Goal: Information Seeking & Learning: Learn about a topic

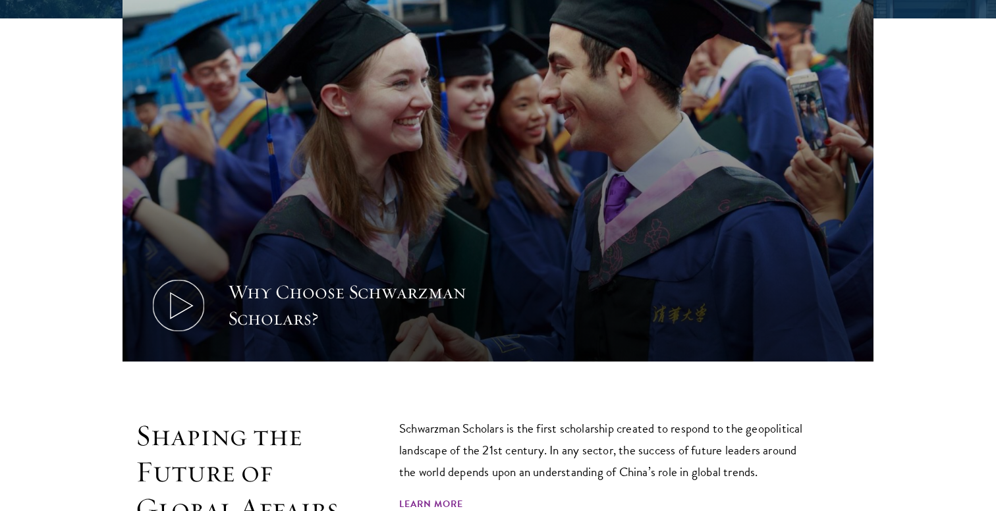
scroll to position [503, 0]
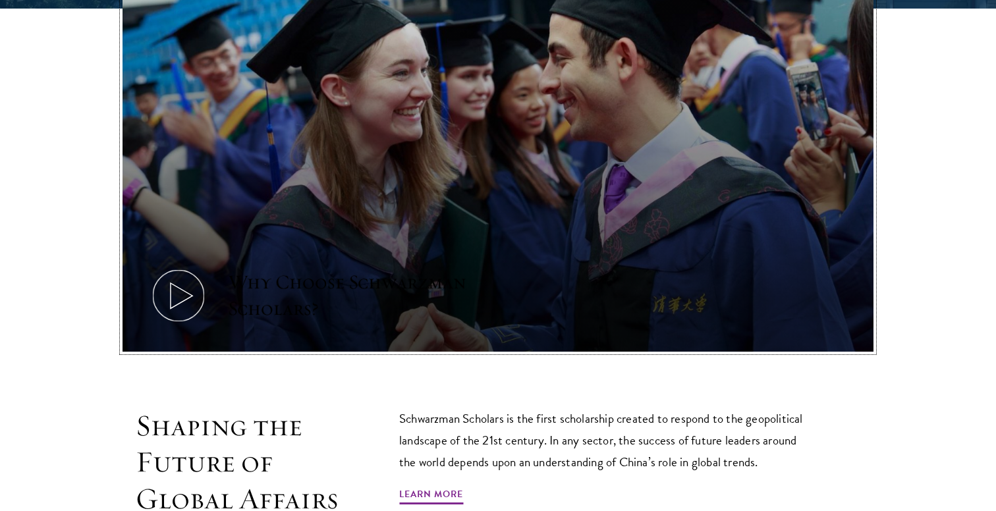
click at [180, 314] on icon at bounding box center [178, 295] width 59 height 59
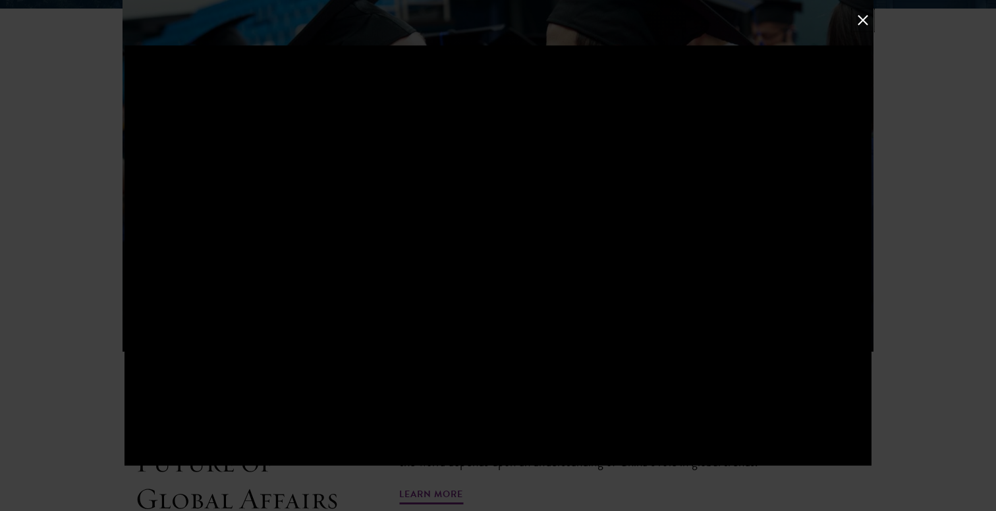
click at [866, 23] on button at bounding box center [862, 20] width 17 height 17
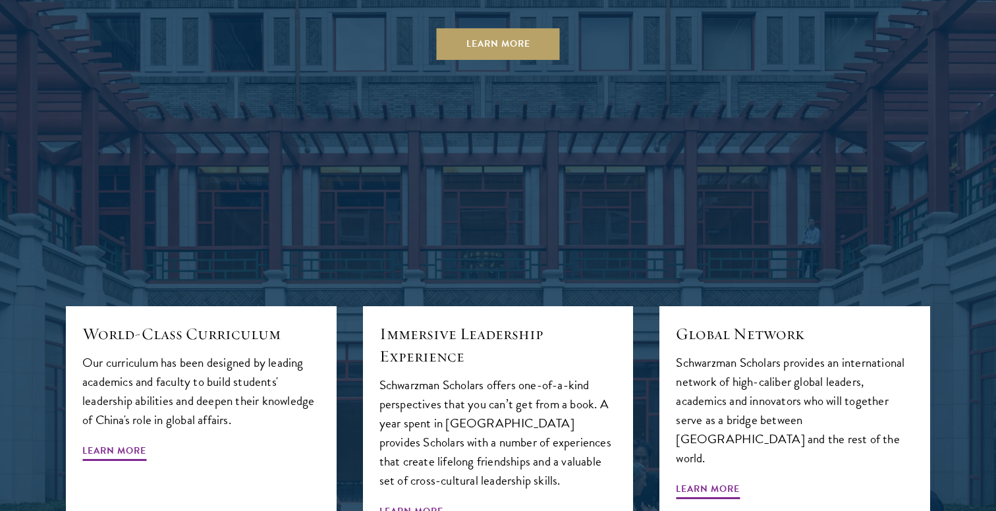
scroll to position [1427, 0]
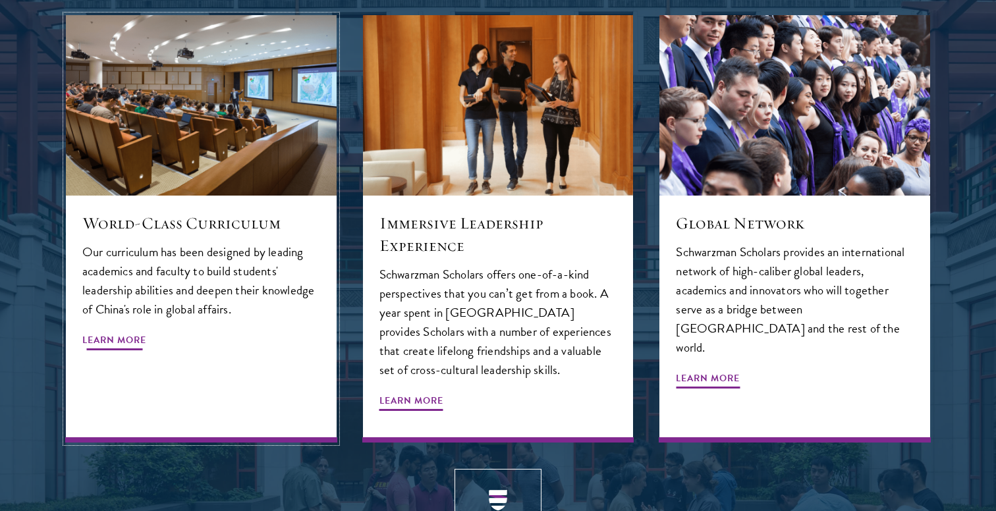
click at [130, 332] on span "Learn More" at bounding box center [114, 342] width 64 height 20
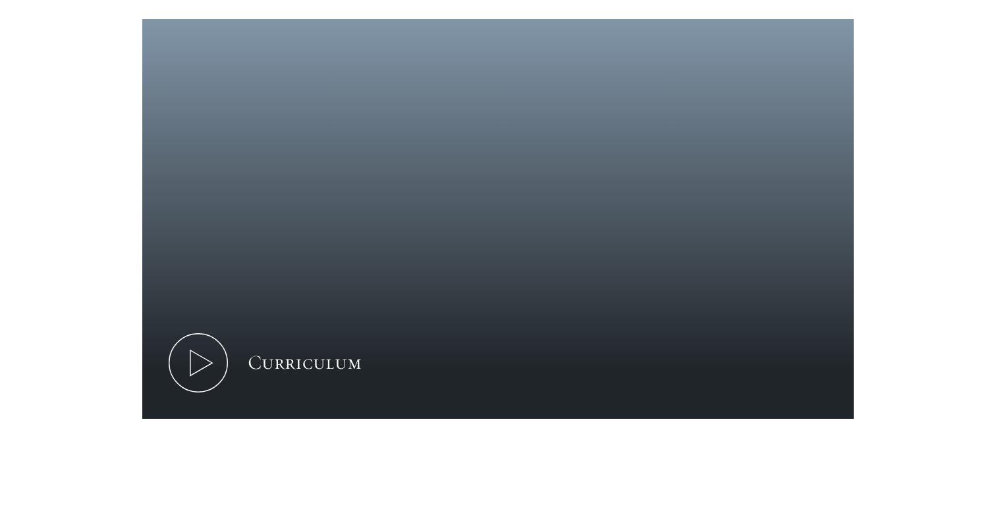
scroll to position [682, 0]
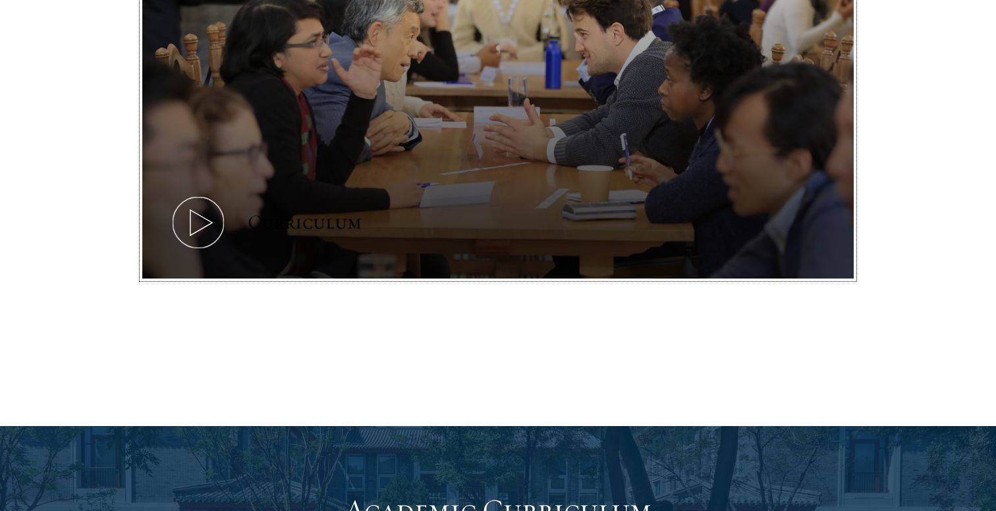
click at [192, 220] on icon at bounding box center [198, 222] width 59 height 59
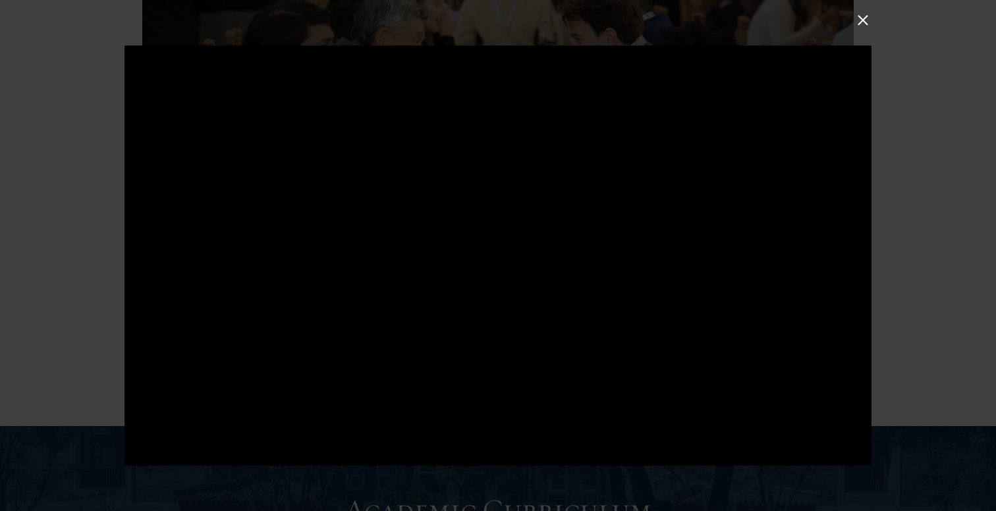
click at [894, 233] on div at bounding box center [498, 255] width 996 height 511
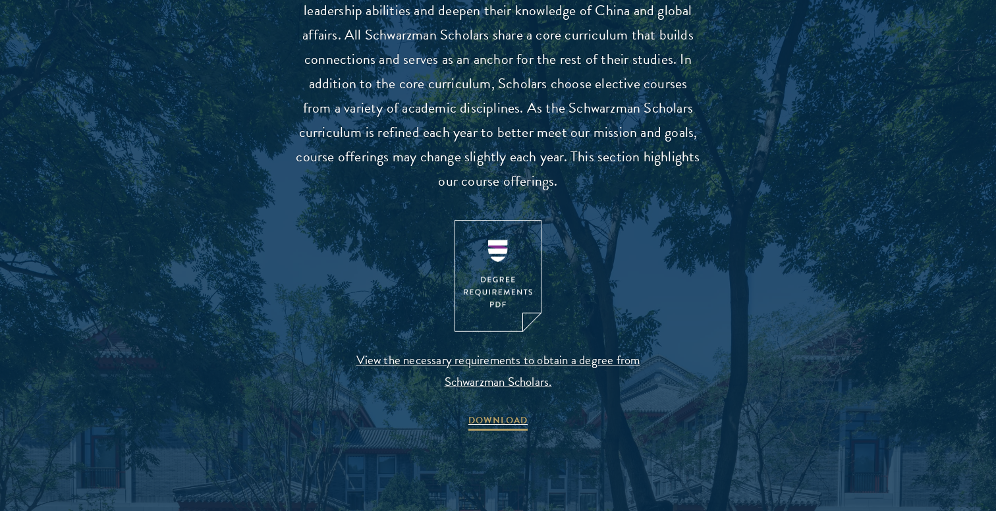
scroll to position [1253, 0]
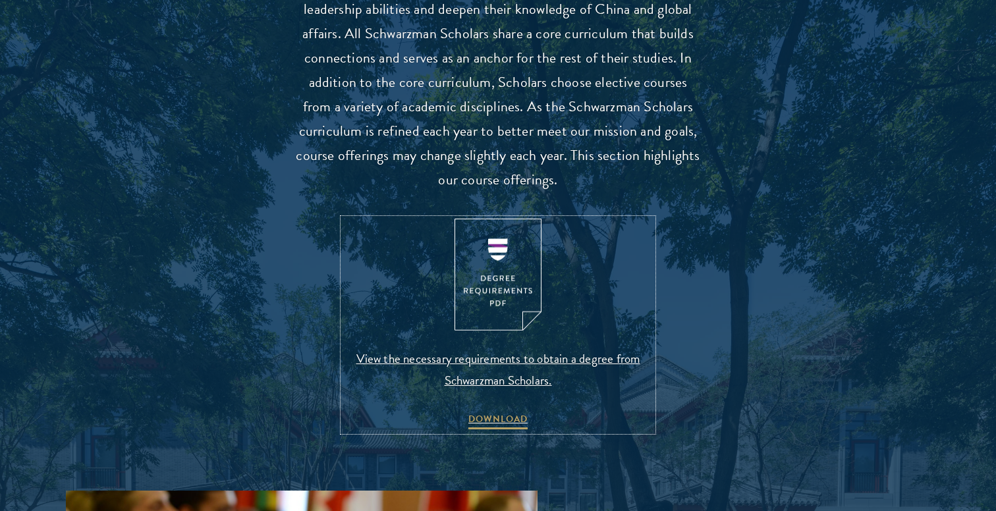
click at [514, 262] on img at bounding box center [497, 275] width 87 height 113
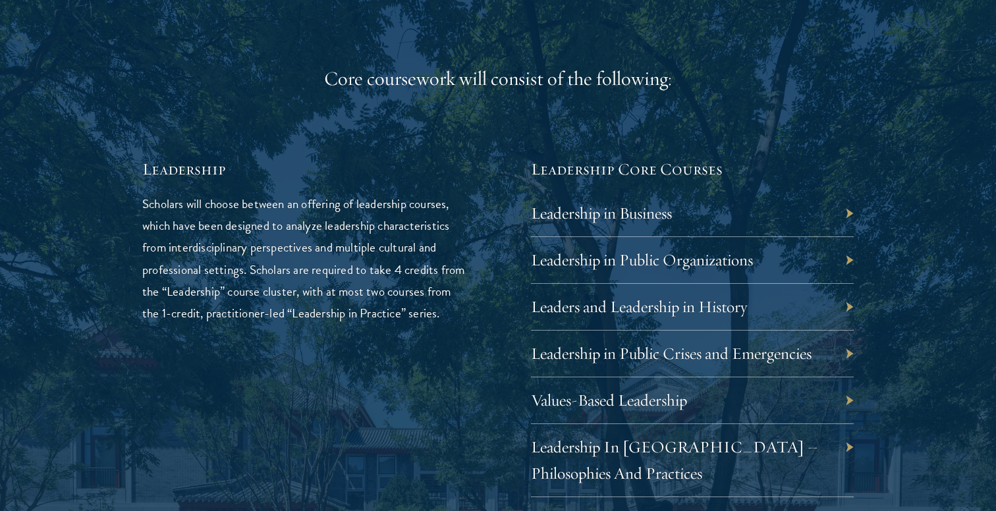
scroll to position [2099, 0]
click at [796, 252] on div "Leadership in Public Organizations" at bounding box center [692, 259] width 323 height 47
click at [839, 260] on div "Leadership in Public Organizations" at bounding box center [692, 259] width 323 height 47
click at [848, 260] on div "Leadership in Public Organizations" at bounding box center [692, 259] width 323 height 47
click at [638, 263] on link "Leadership in Public Organizations" at bounding box center [652, 258] width 222 height 20
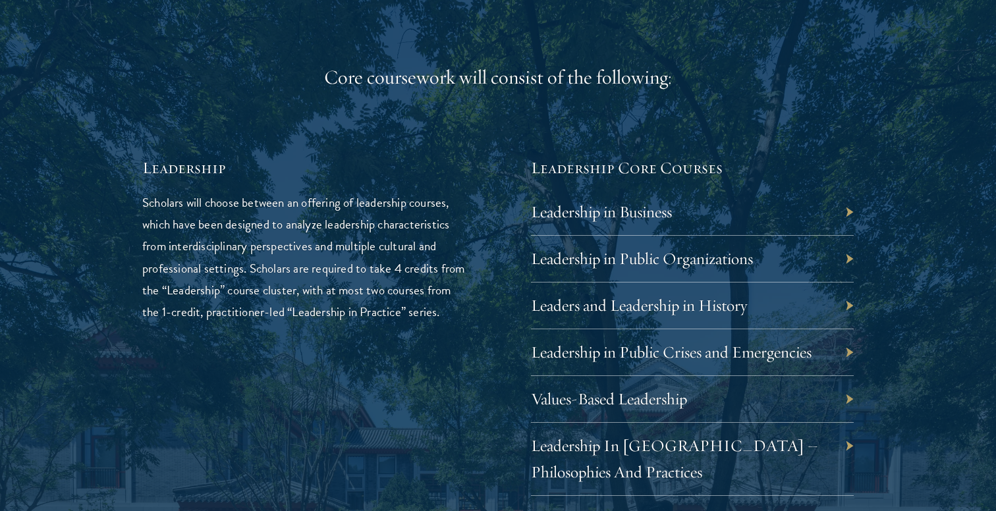
click at [402, 319] on p "Scholars will choose between an offering of leadership courses, which have been…" at bounding box center [303, 257] width 323 height 130
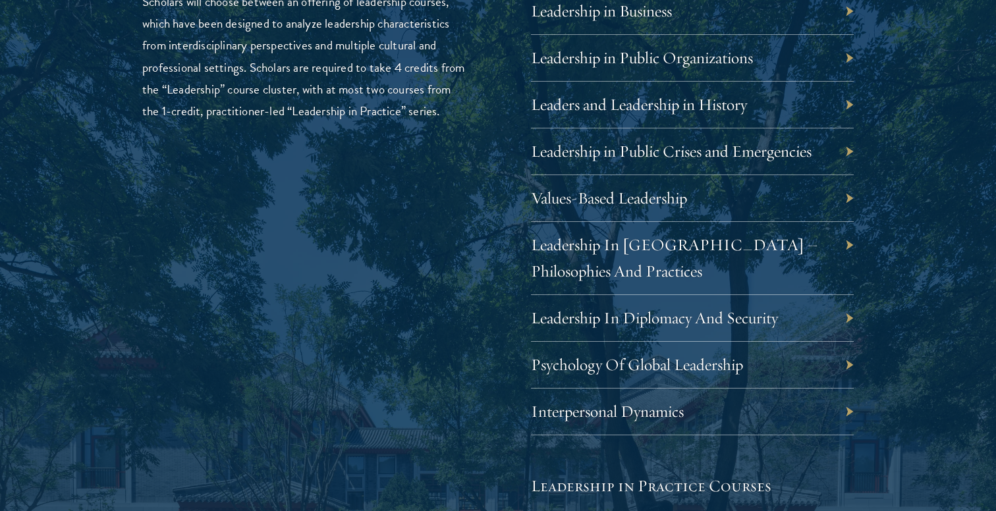
scroll to position [2302, 0]
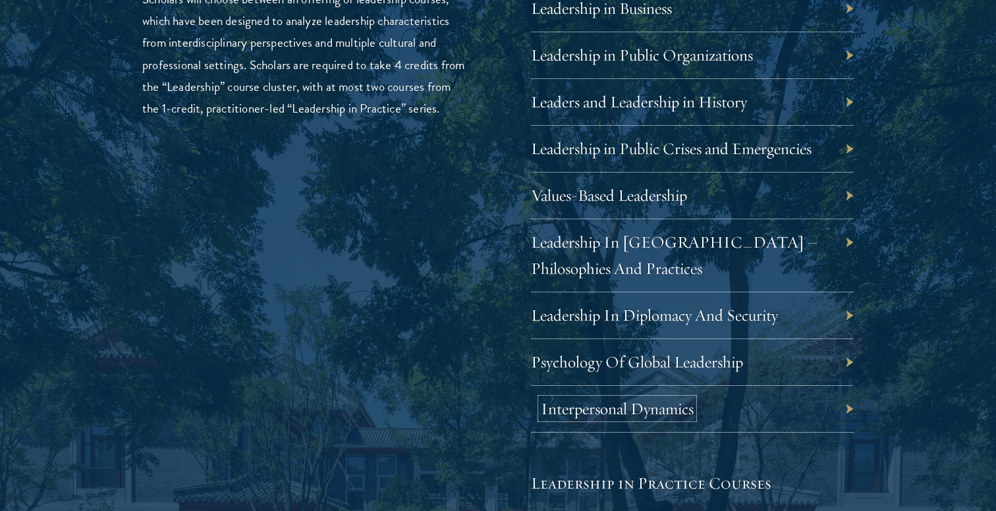
click at [550, 408] on link "Interpersonal Dynamics" at bounding box center [617, 409] width 153 height 20
click at [441, 310] on div "Leadership Scholars will choose between an offering of leadership courses, whic…" at bounding box center [303, 385] width 323 height 864
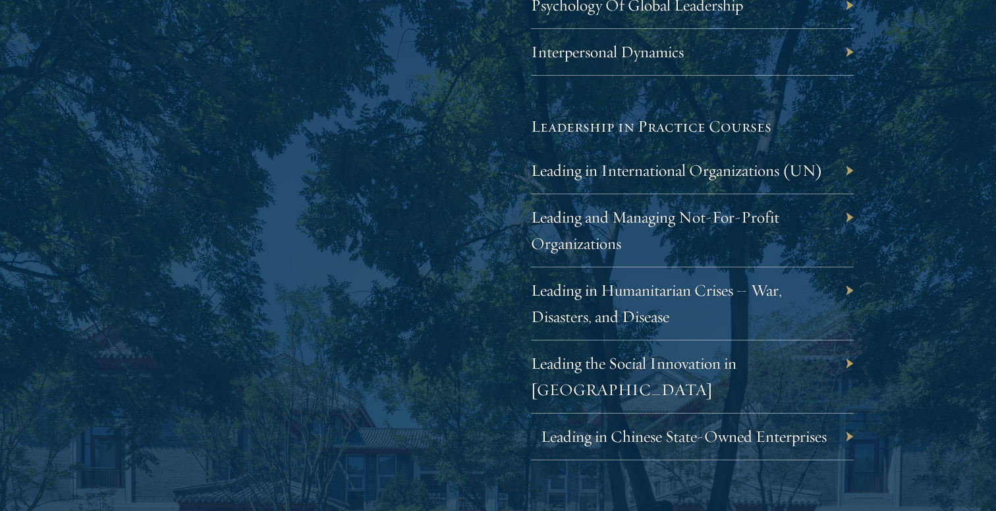
scroll to position [2662, 0]
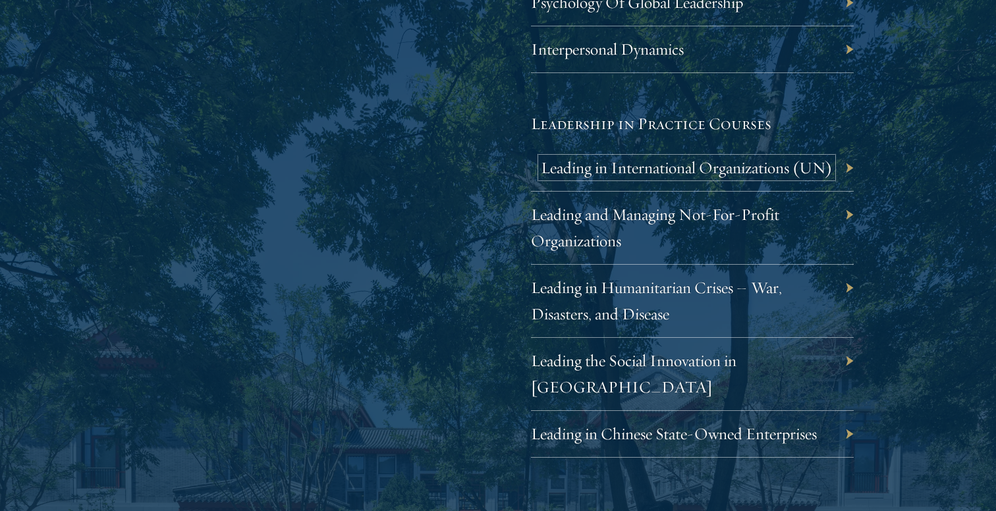
click at [557, 168] on link "Leading in International Organizations (UN)" at bounding box center [687, 167] width 292 height 20
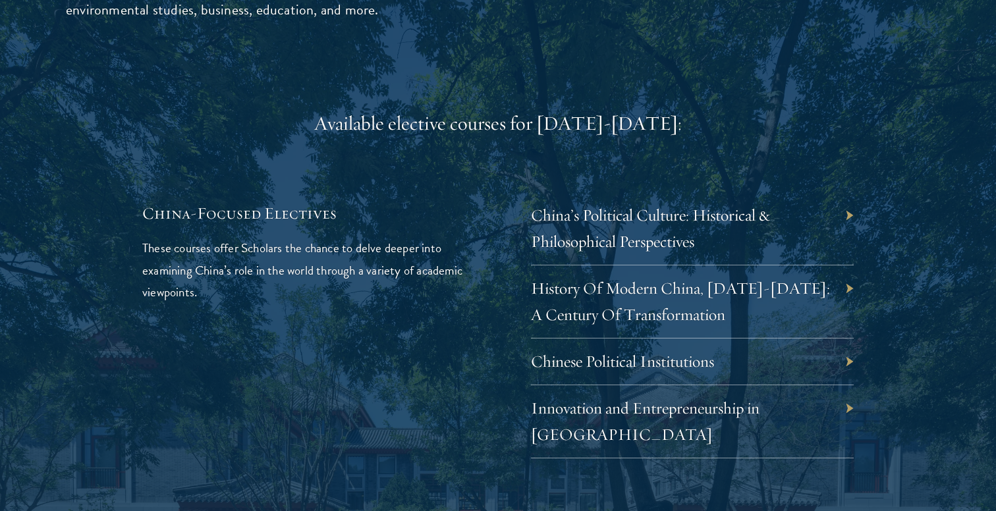
scroll to position [3806, 0]
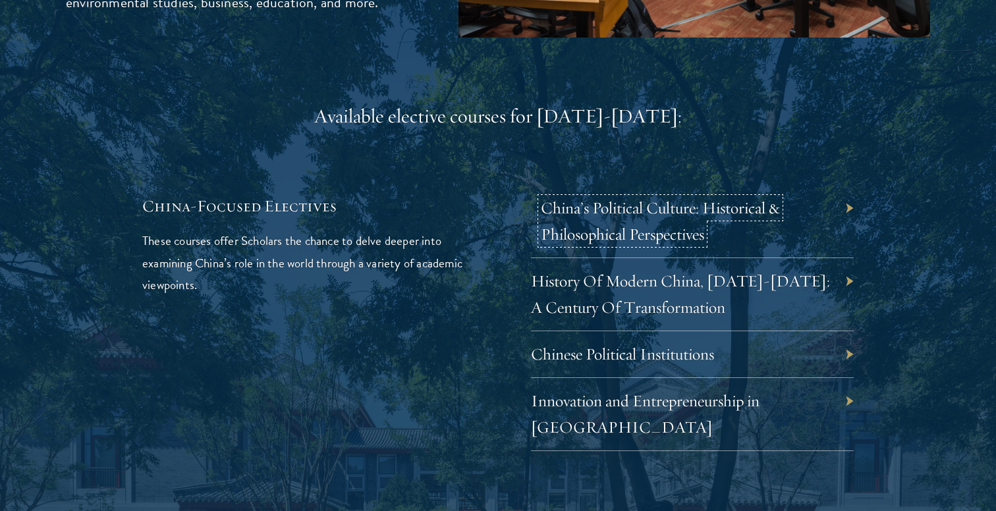
click at [746, 198] on link "China’s Political Culture: Historical & Philosophical Perspectives" at bounding box center [660, 221] width 239 height 47
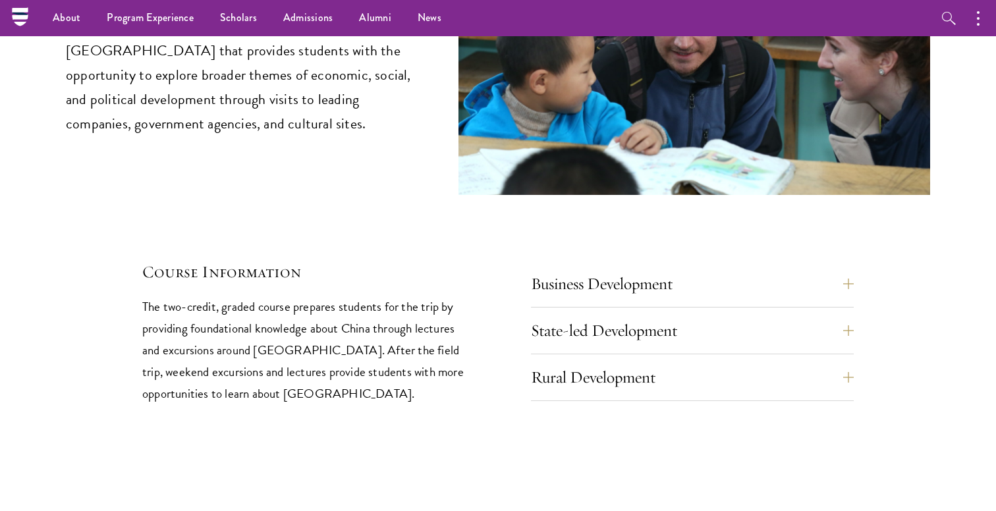
scroll to position [5509, 0]
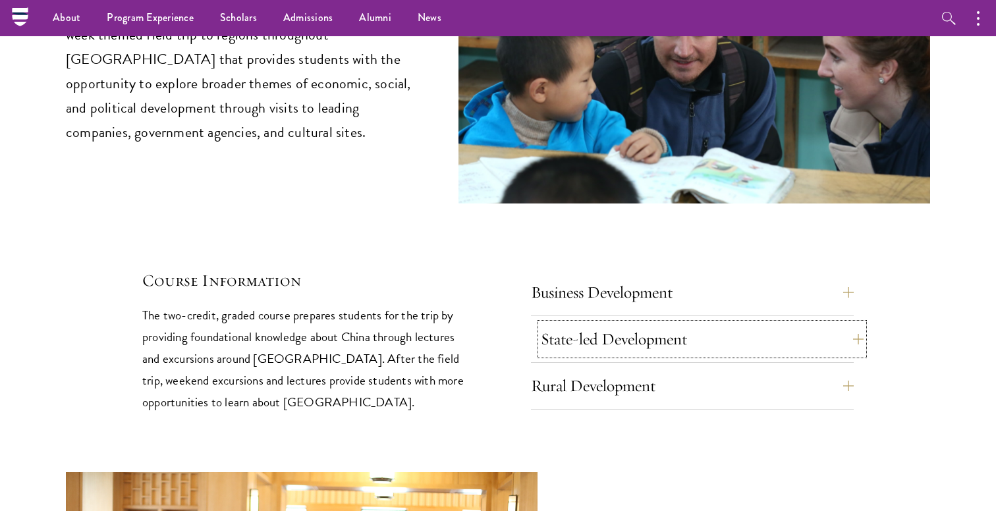
click at [644, 323] on button "State-led Development" at bounding box center [702, 339] width 323 height 32
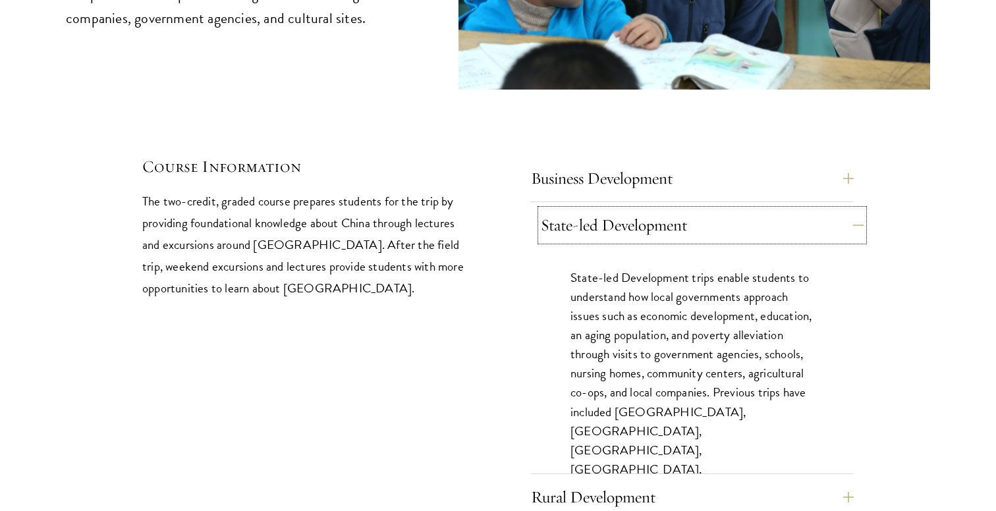
scroll to position [5626, 0]
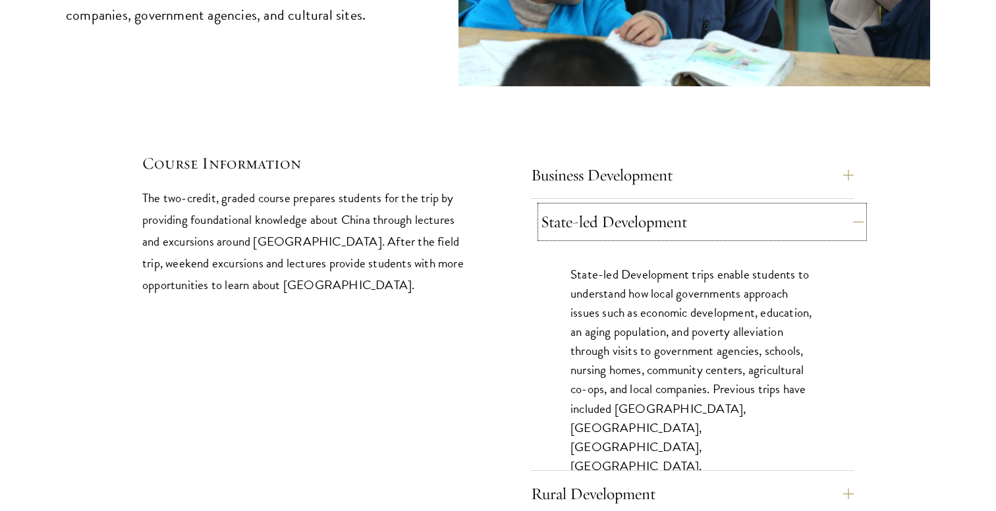
click at [727, 206] on button "State-led Development" at bounding box center [702, 222] width 323 height 32
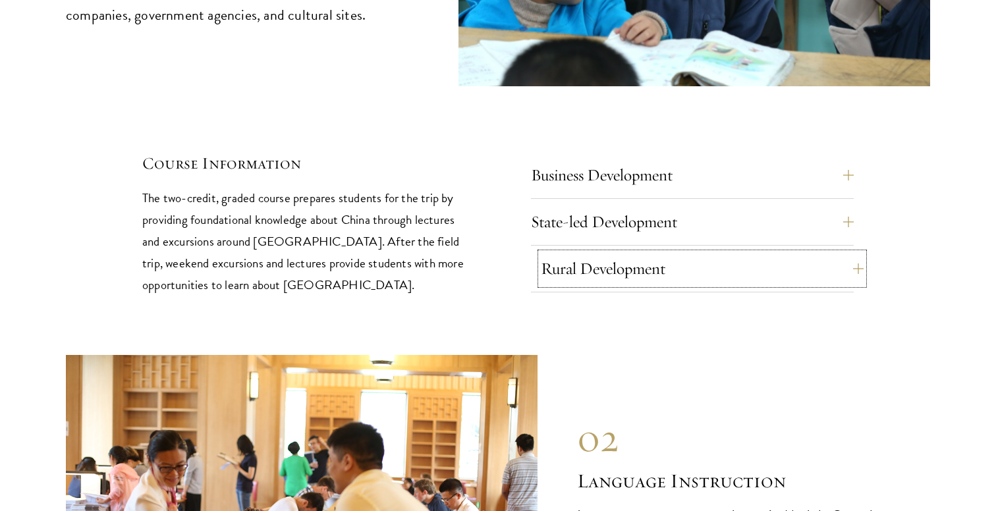
click at [712, 253] on button "Rural Development" at bounding box center [702, 269] width 323 height 32
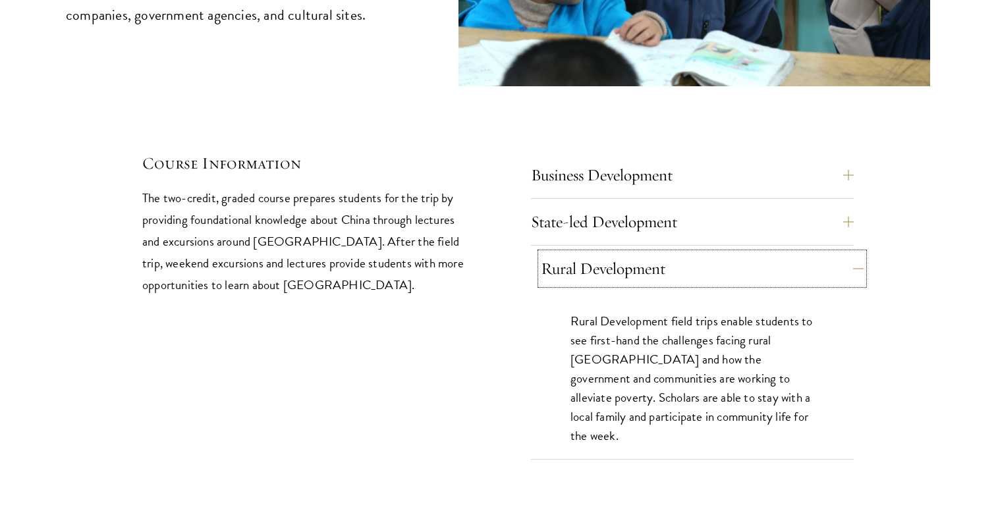
click at [713, 253] on button "Rural Development" at bounding box center [702, 269] width 323 height 32
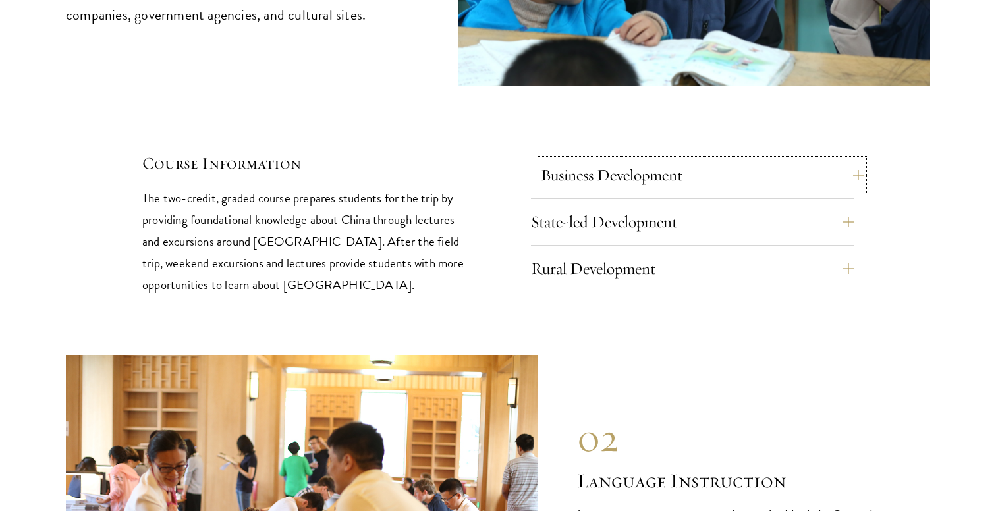
click at [727, 159] on button "Business Development" at bounding box center [702, 175] width 323 height 32
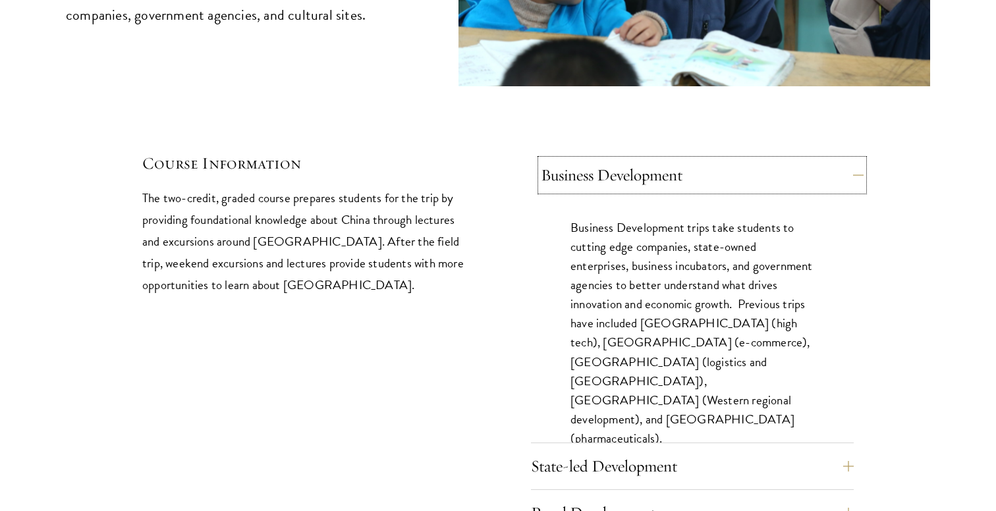
click at [727, 159] on button "Business Development" at bounding box center [702, 175] width 323 height 32
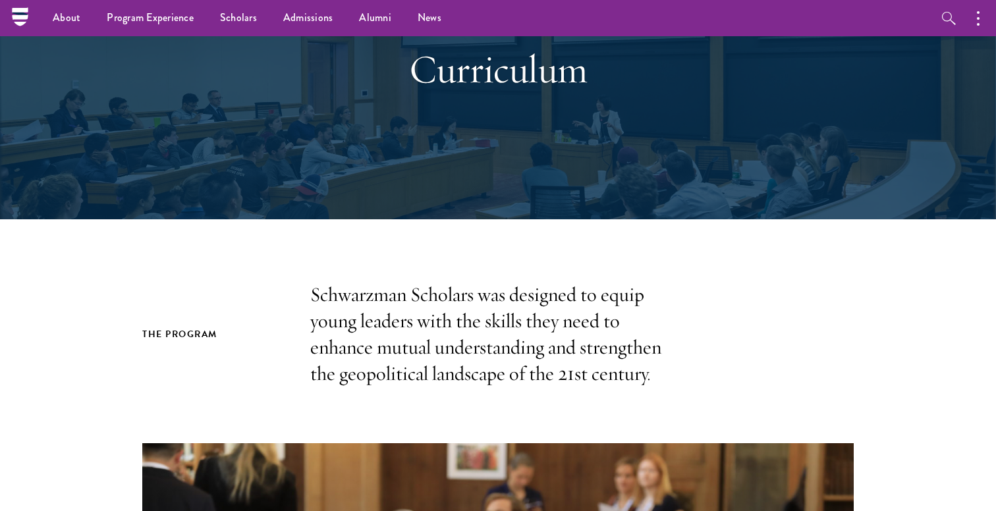
scroll to position [0, 0]
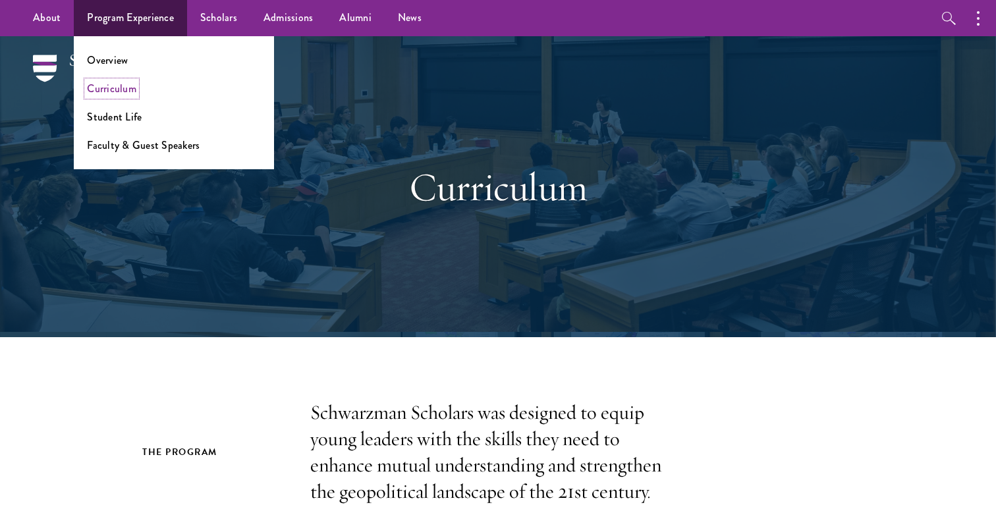
click at [119, 82] on link "Curriculum" at bounding box center [111, 88] width 49 height 15
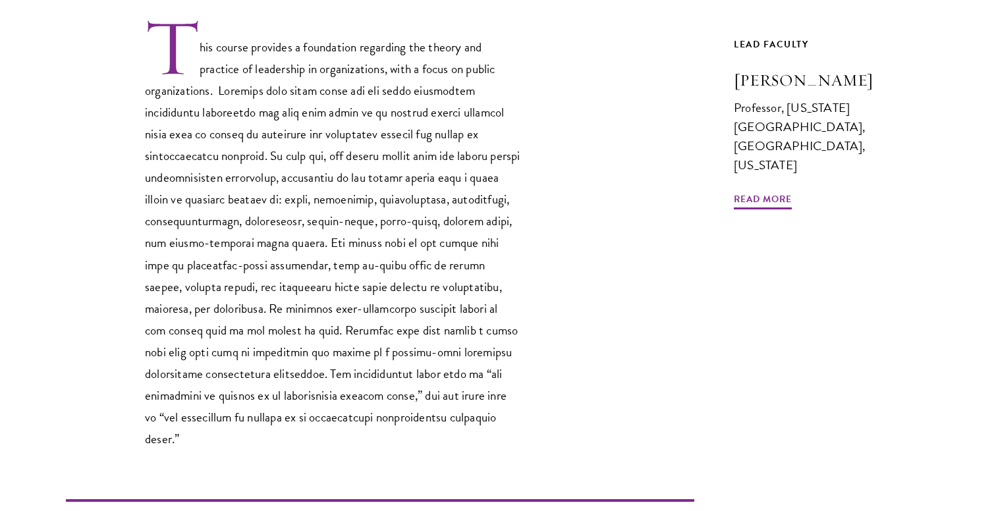
scroll to position [416, 0]
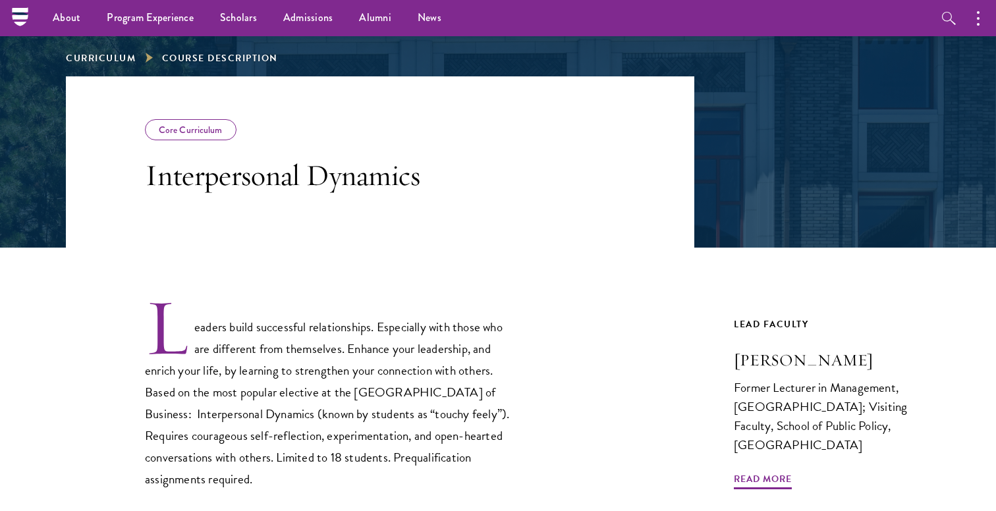
scroll to position [146, 0]
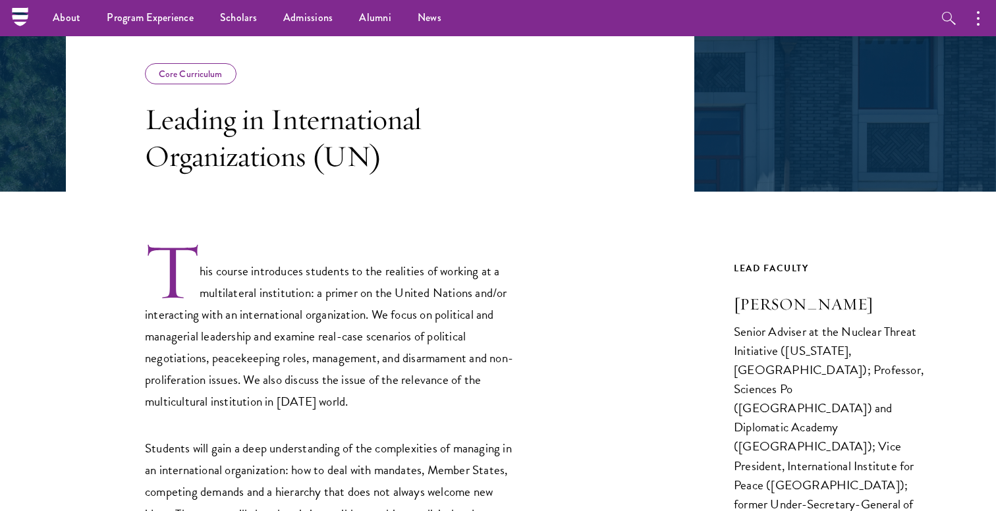
scroll to position [159, 0]
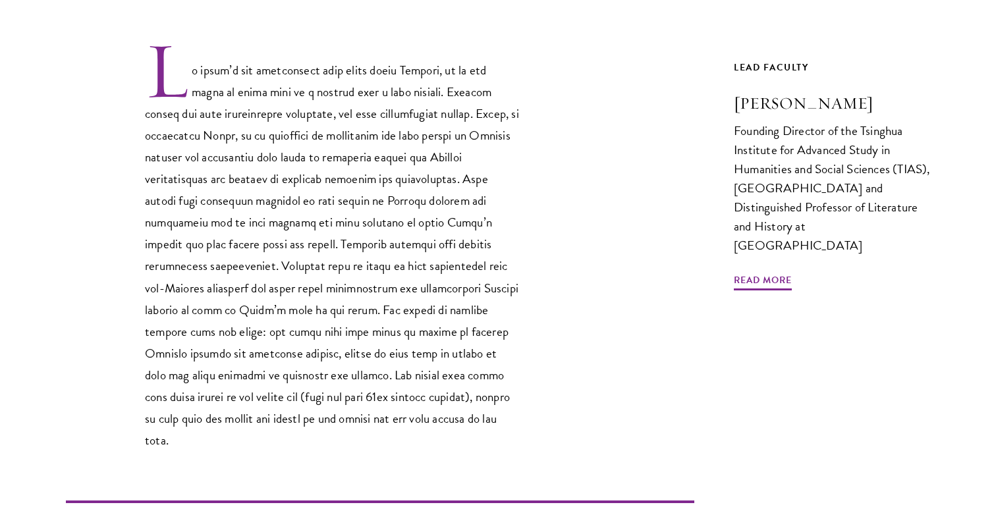
scroll to position [445, 0]
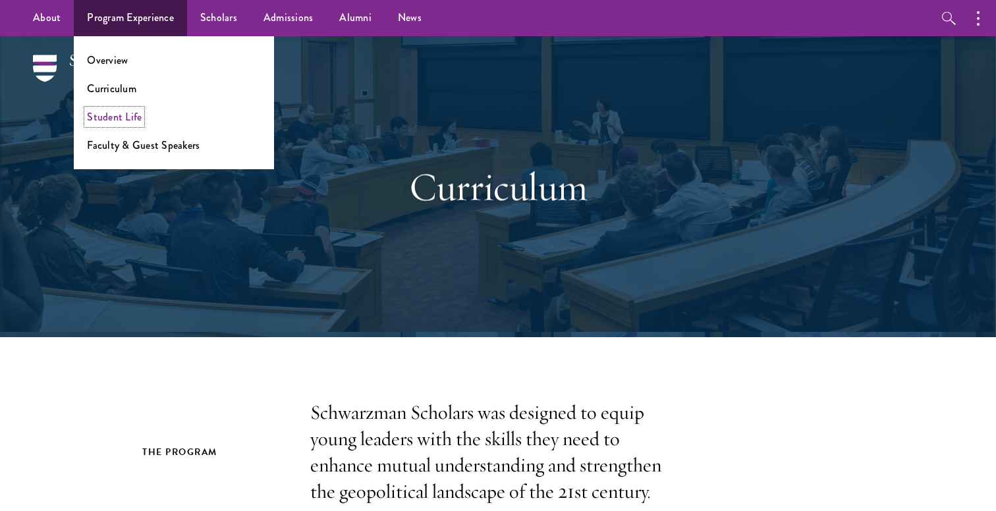
click at [123, 121] on link "Student Life" at bounding box center [114, 116] width 55 height 15
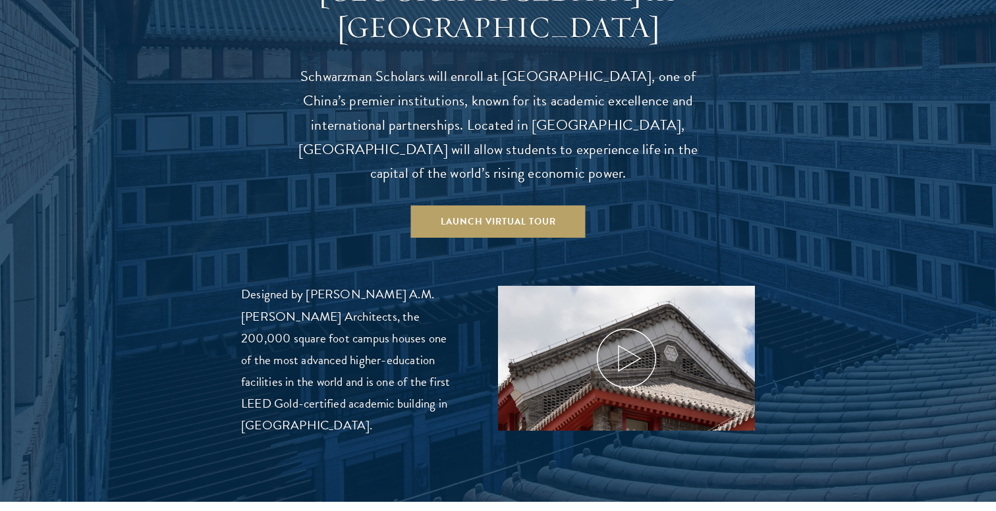
scroll to position [1348, 0]
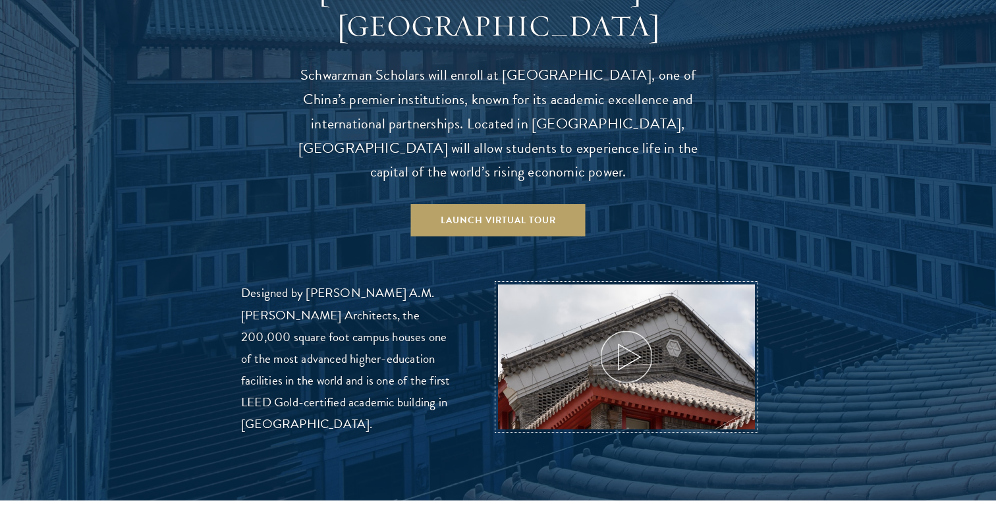
click at [611, 333] on icon at bounding box center [626, 356] width 59 height 59
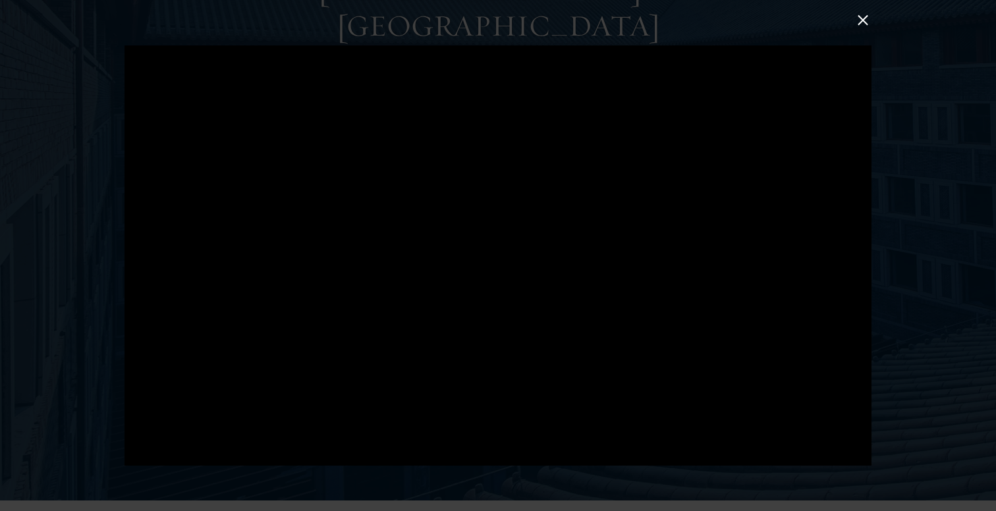
click at [947, 161] on div at bounding box center [498, 255] width 996 height 511
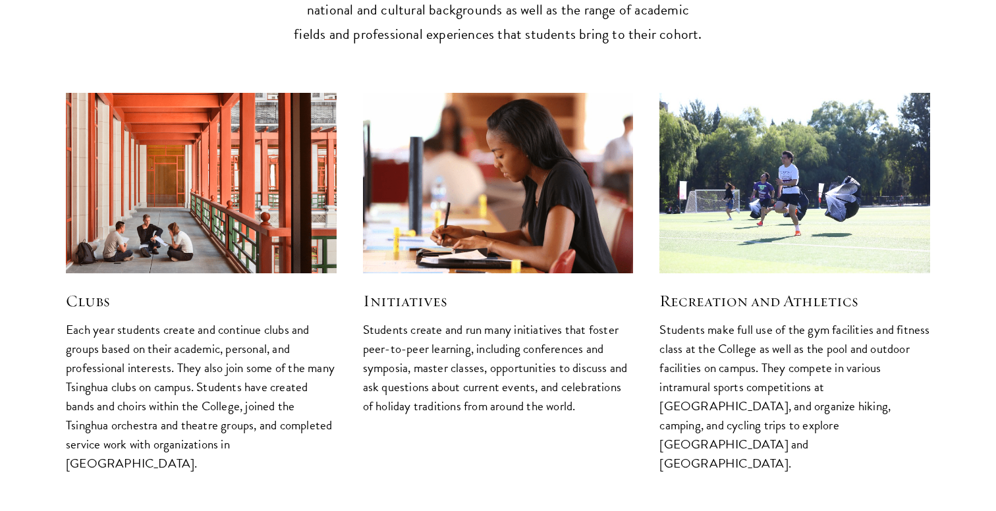
scroll to position [3388, 0]
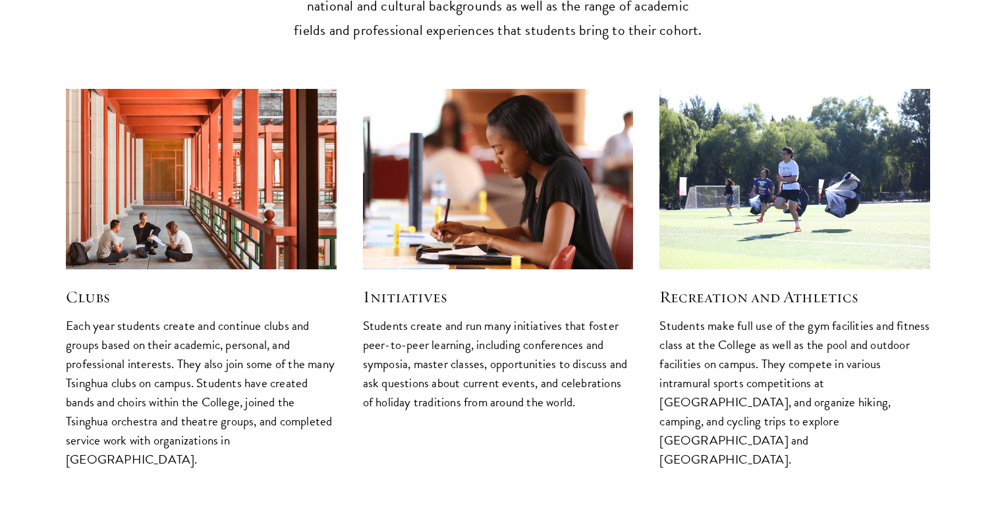
click at [226, 205] on img at bounding box center [200, 179] width 287 height 192
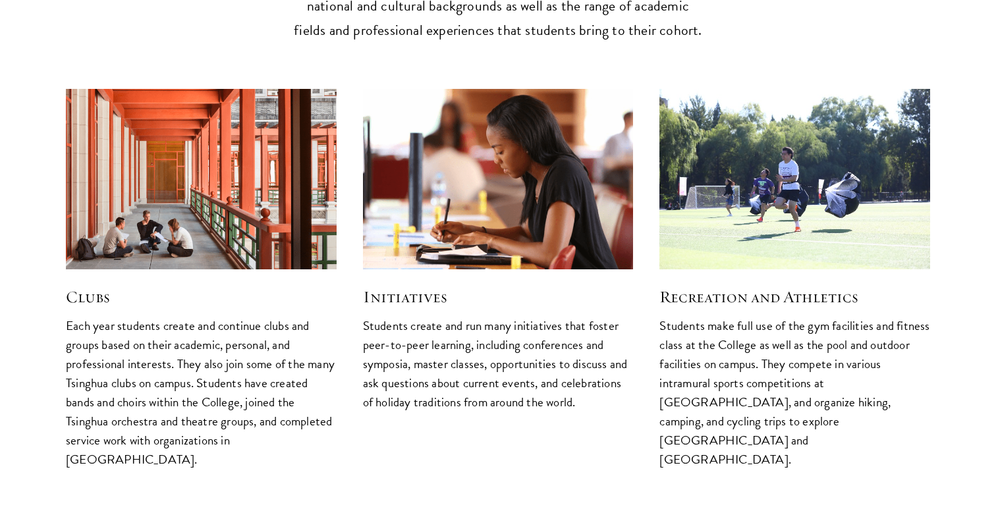
click at [167, 316] on p "Each year students create and continue clubs and groups based on their academic…" at bounding box center [201, 392] width 271 height 153
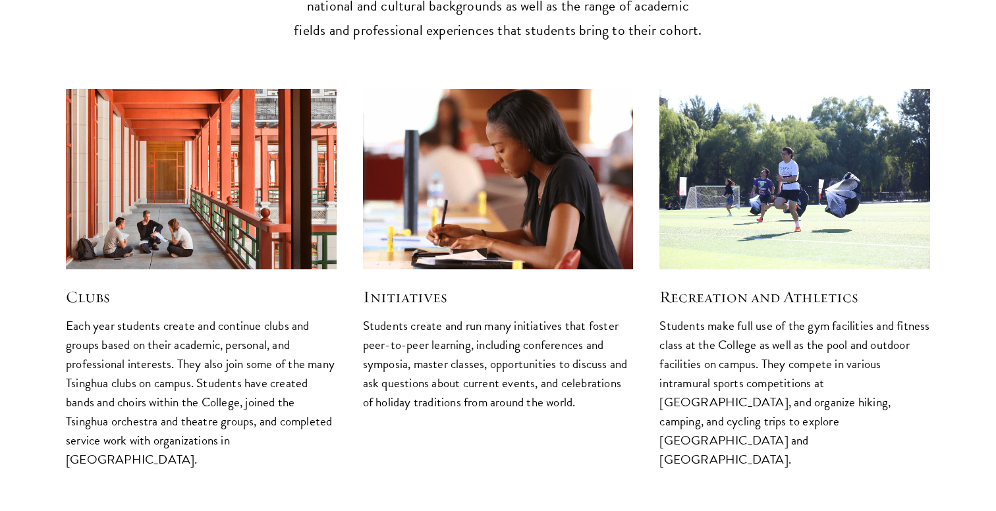
click at [523, 190] on img at bounding box center [497, 179] width 287 height 192
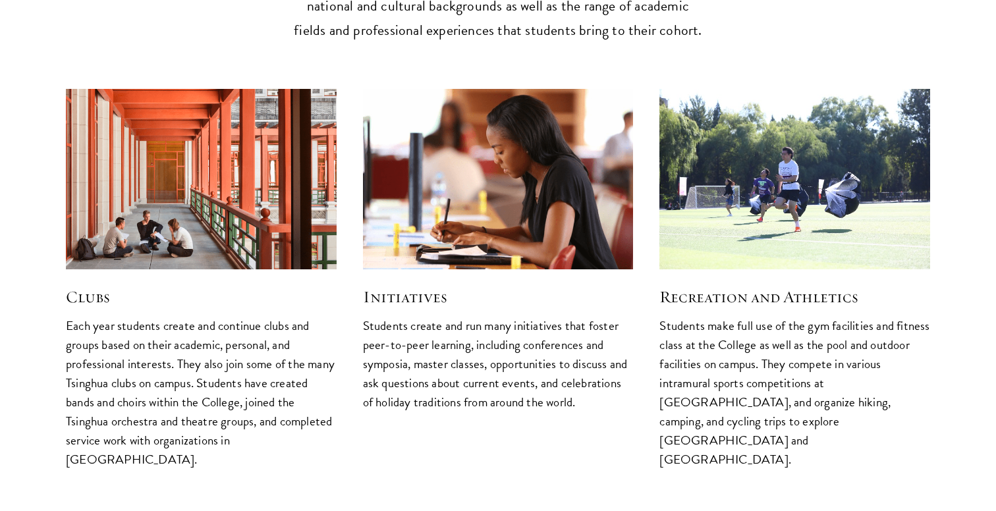
click at [410, 286] on h5 "Initiatives" at bounding box center [498, 297] width 271 height 22
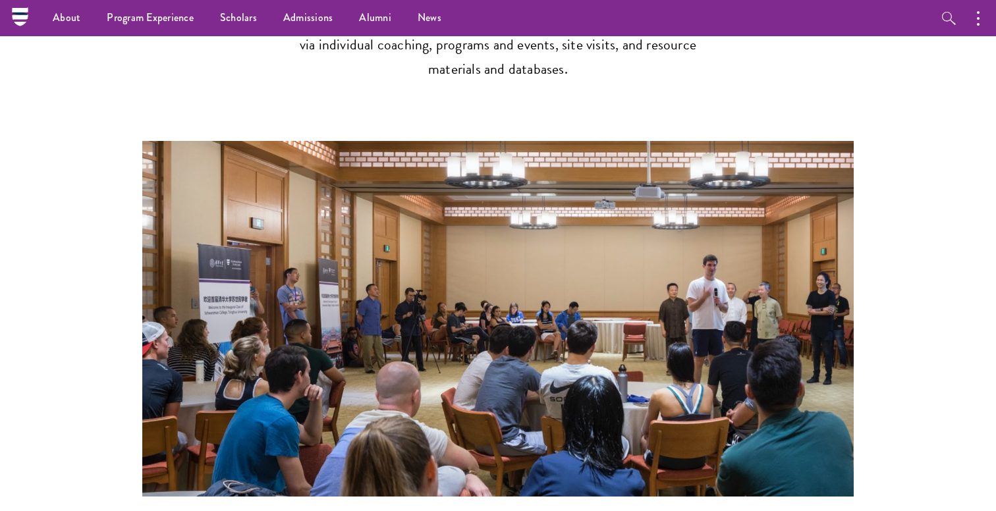
scroll to position [1704, 0]
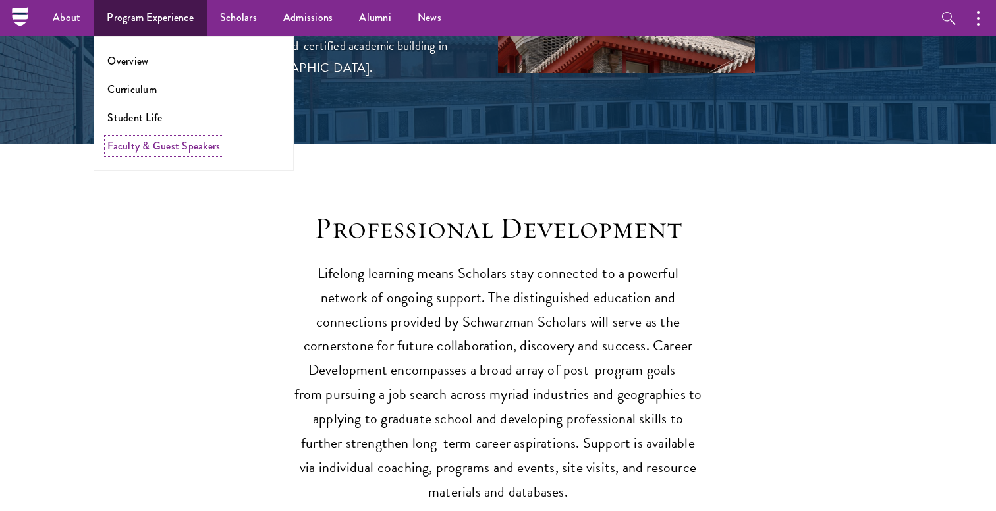
click at [147, 151] on link "Faculty & Guest Speakers" at bounding box center [163, 145] width 113 height 15
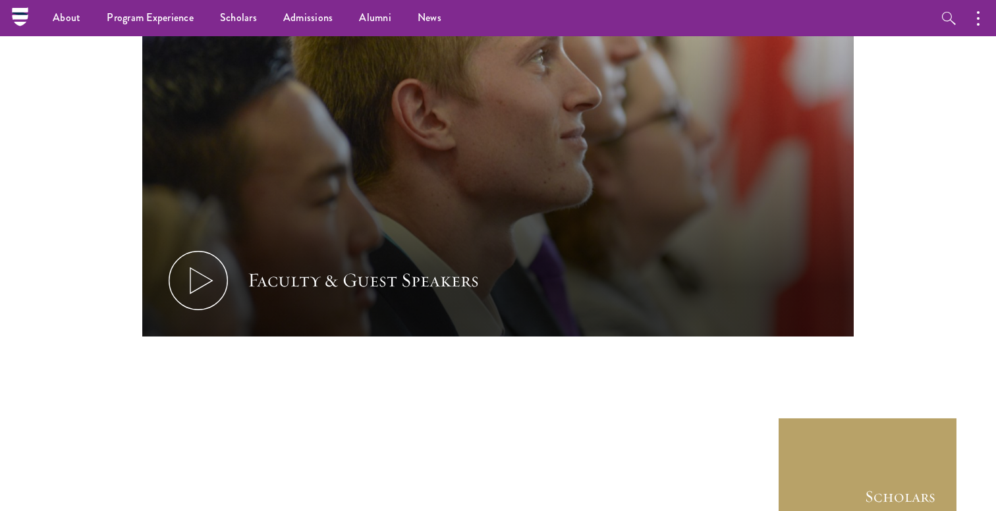
scroll to position [6245, 0]
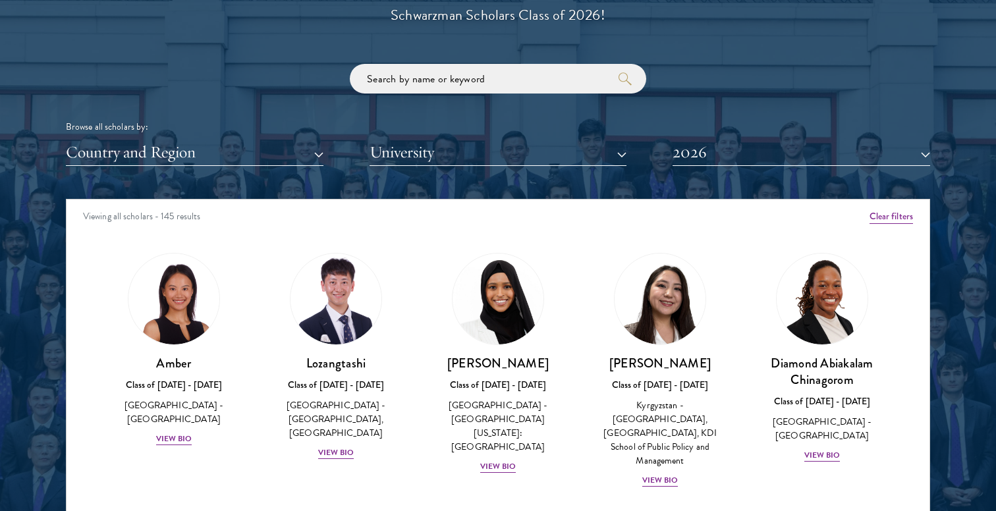
scroll to position [1554, 0]
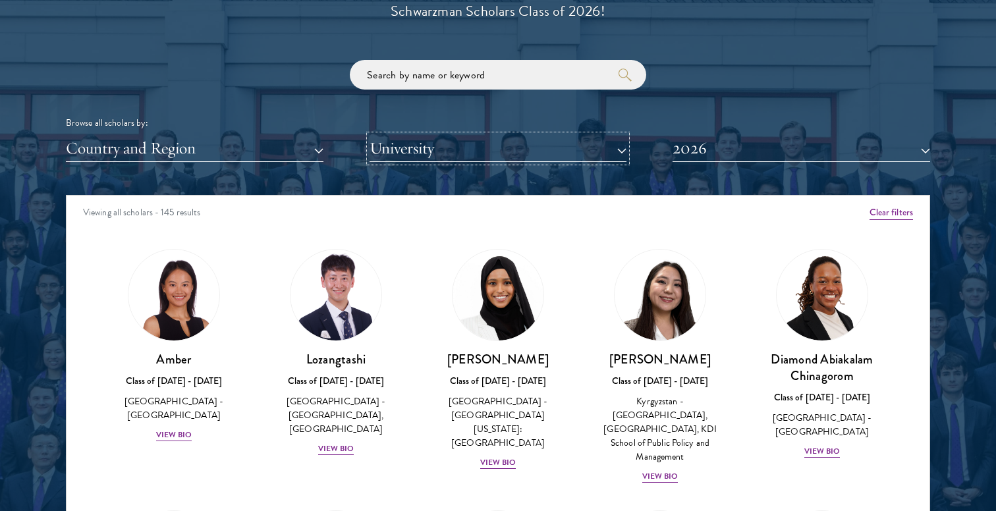
click at [508, 148] on button "University" at bounding box center [499, 148] width 258 height 27
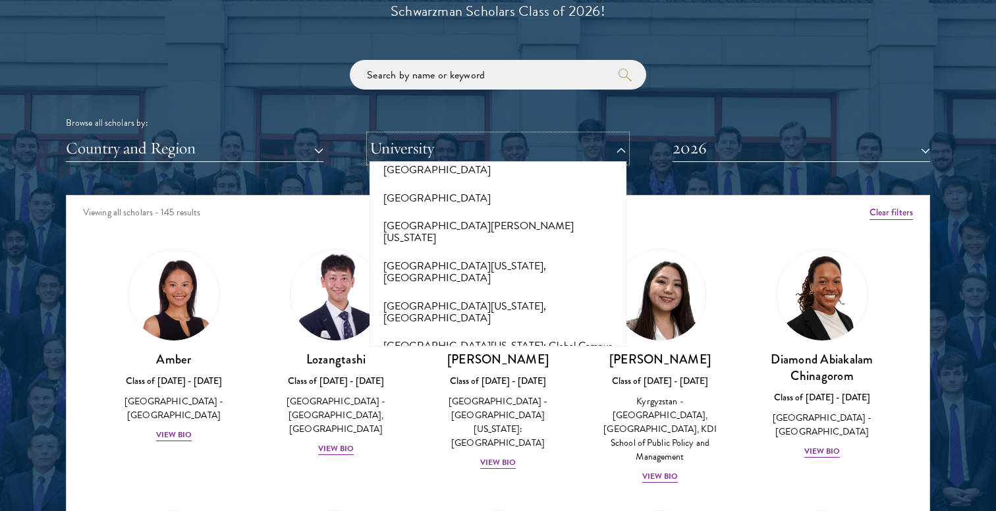
scroll to position [11012, 0]
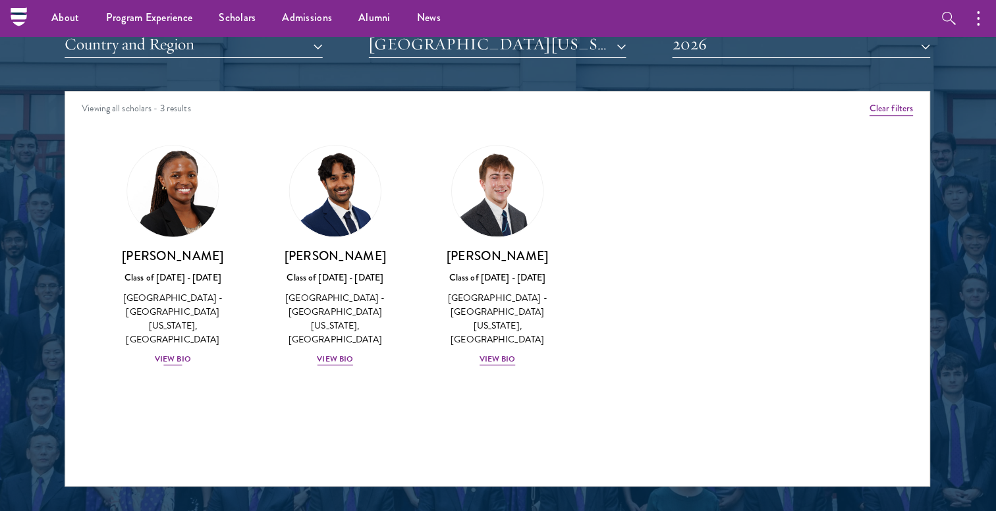
scroll to position [1658, 0]
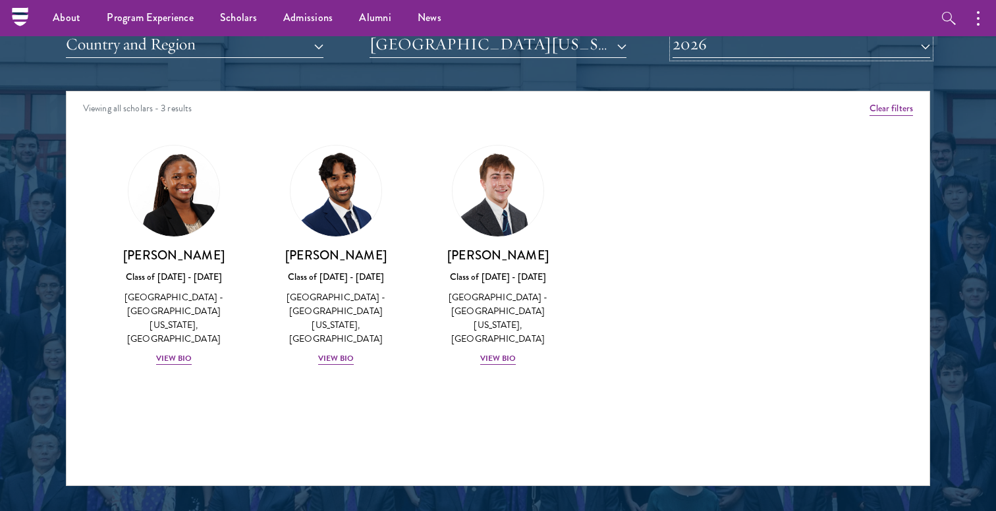
click at [690, 43] on button "2026" at bounding box center [802, 44] width 258 height 27
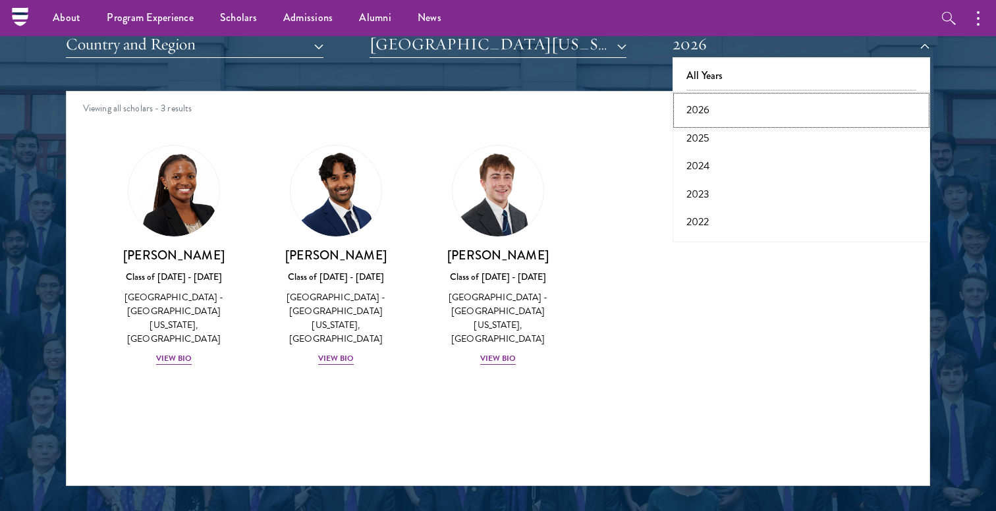
click at [703, 121] on button "2026" at bounding box center [801, 110] width 250 height 28
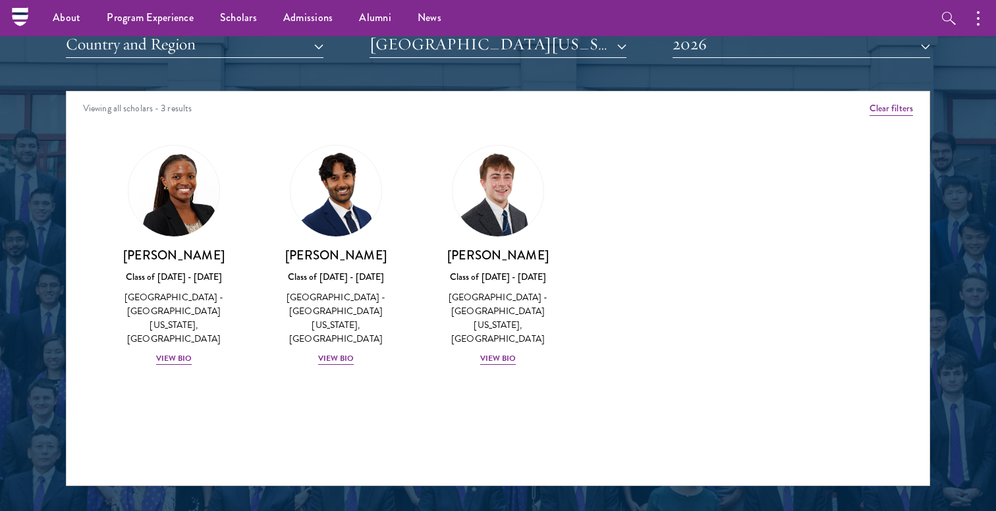
click at [703, 124] on div "Viewing all scholars - 3 results" at bounding box center [498, 110] width 863 height 37
click at [708, 56] on button "2026" at bounding box center [802, 44] width 258 height 27
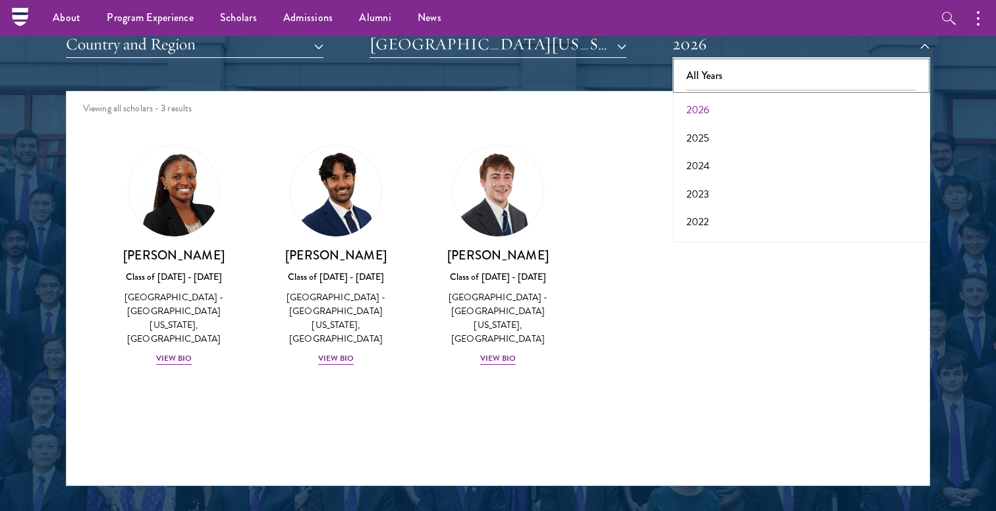
click at [707, 76] on button "All Years" at bounding box center [801, 76] width 250 height 28
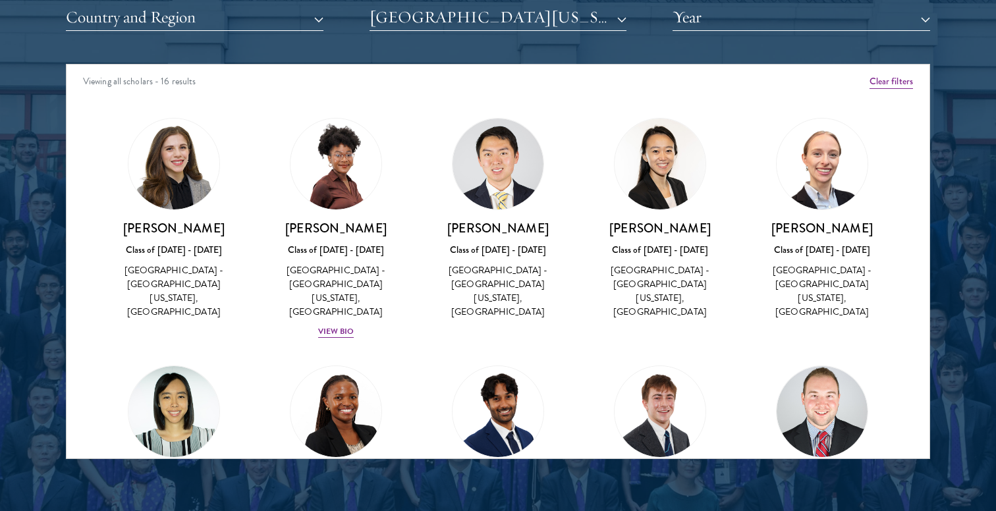
scroll to position [1, 0]
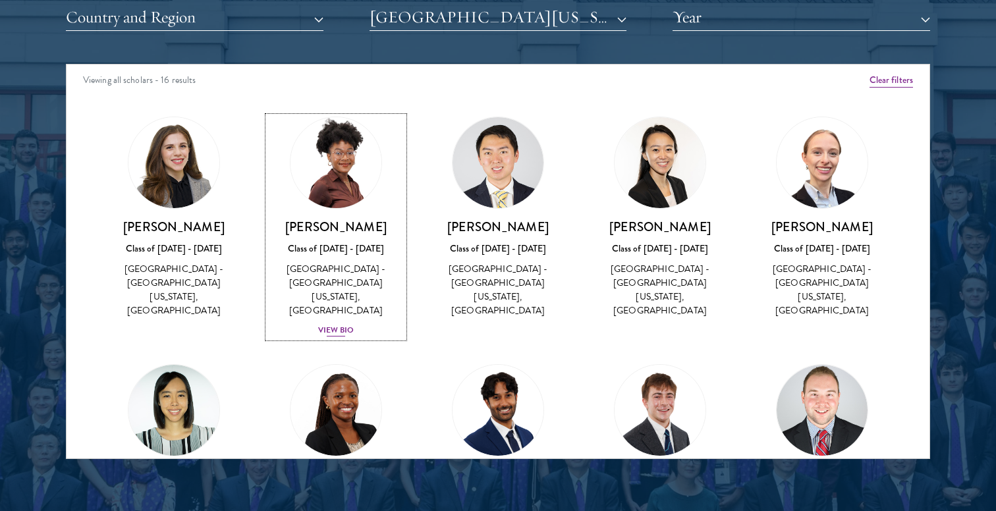
click at [329, 324] on div "View Bio" at bounding box center [336, 330] width 36 height 13
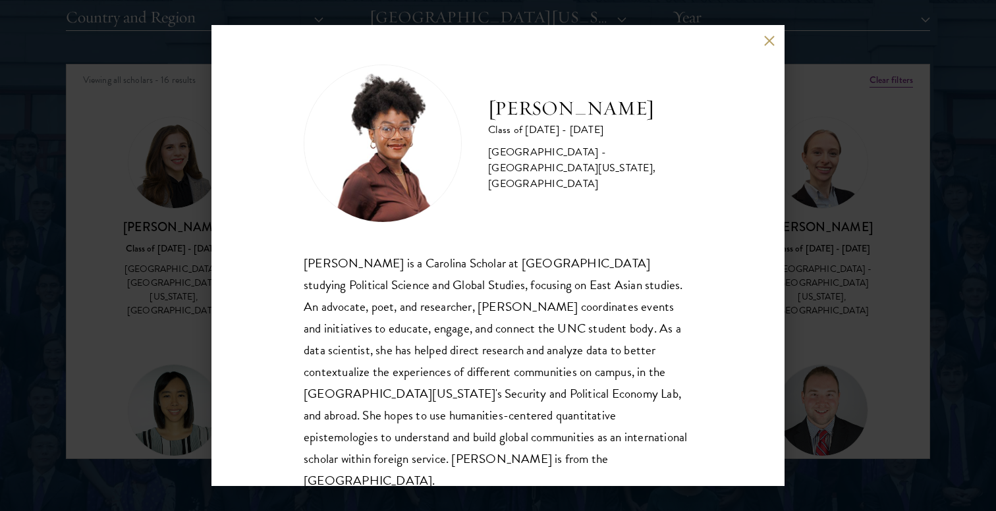
scroll to position [23, 0]
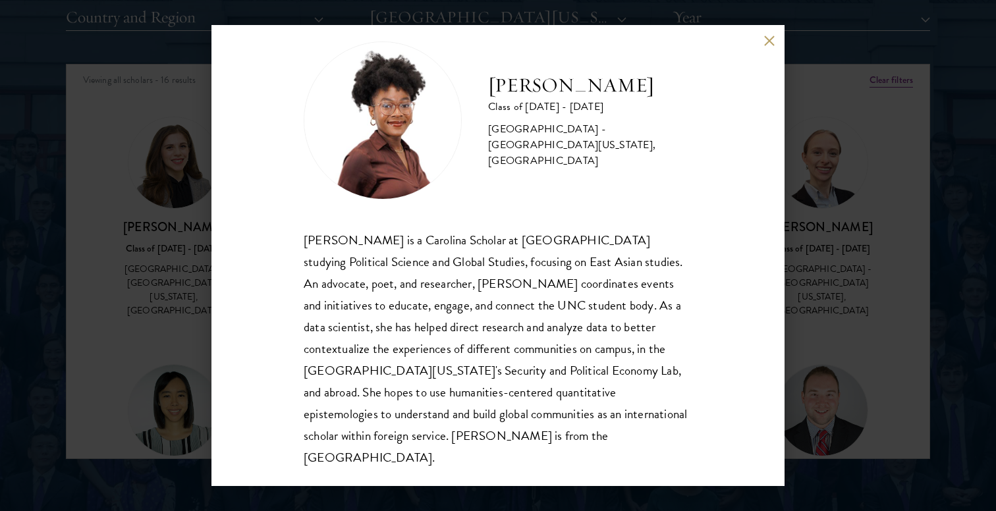
click at [767, 37] on button at bounding box center [768, 40] width 11 height 11
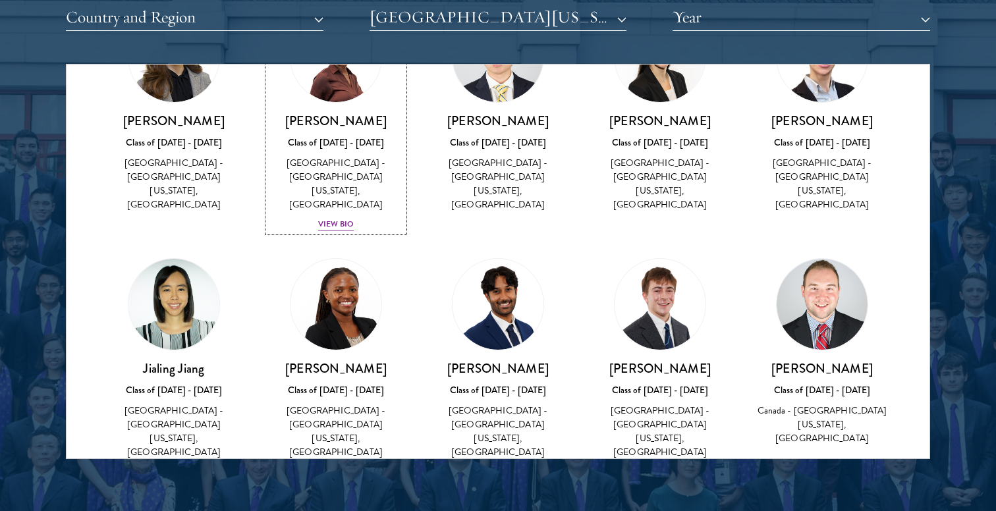
scroll to position [133, 0]
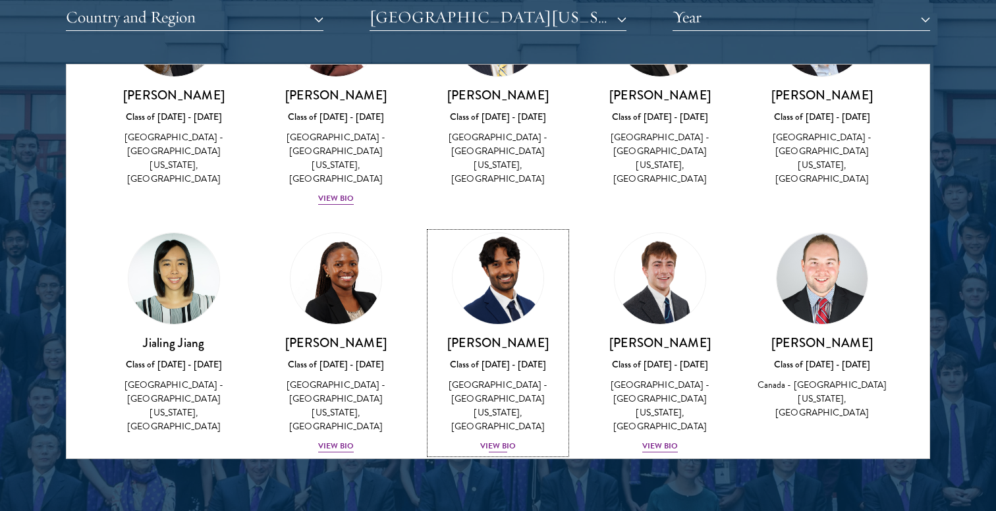
click at [495, 440] on div "View Bio" at bounding box center [498, 446] width 36 height 13
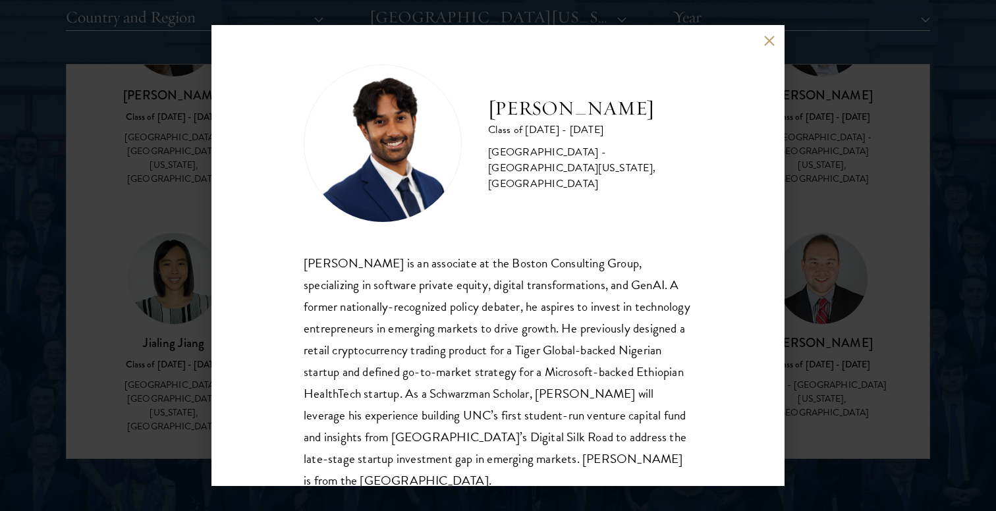
scroll to position [23, 0]
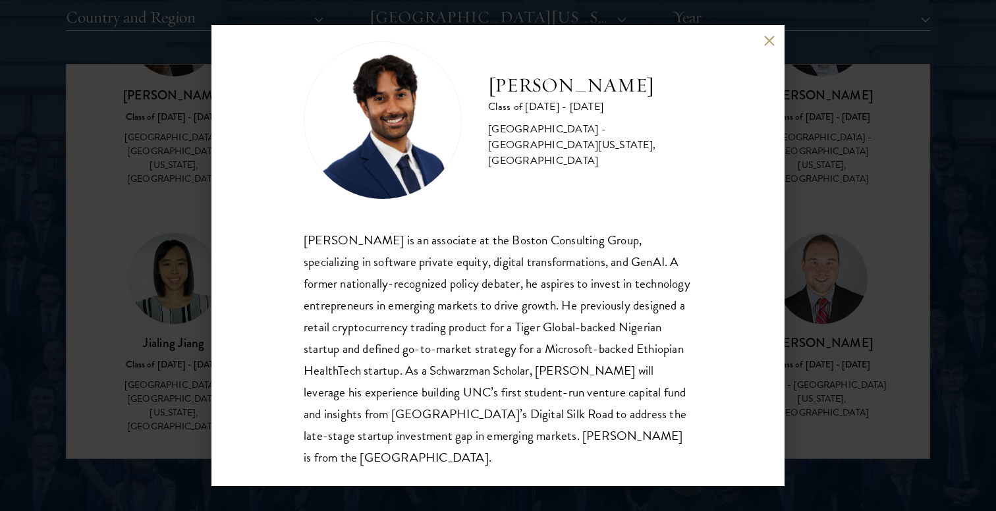
click at [768, 45] on button at bounding box center [768, 40] width 11 height 11
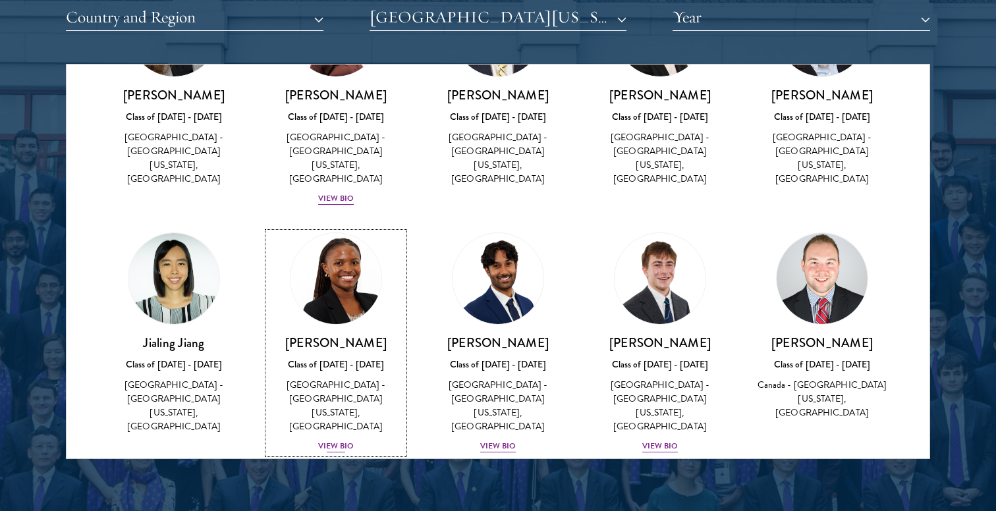
click at [345, 388] on div "[GEOGRAPHIC_DATA] - [GEOGRAPHIC_DATA][US_STATE], [GEOGRAPHIC_DATA]" at bounding box center [336, 405] width 136 height 55
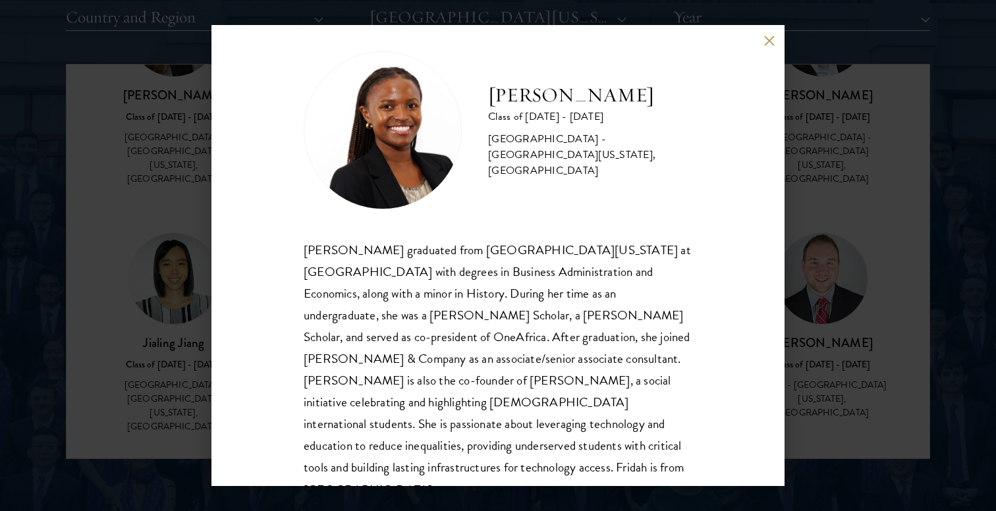
scroll to position [23, 0]
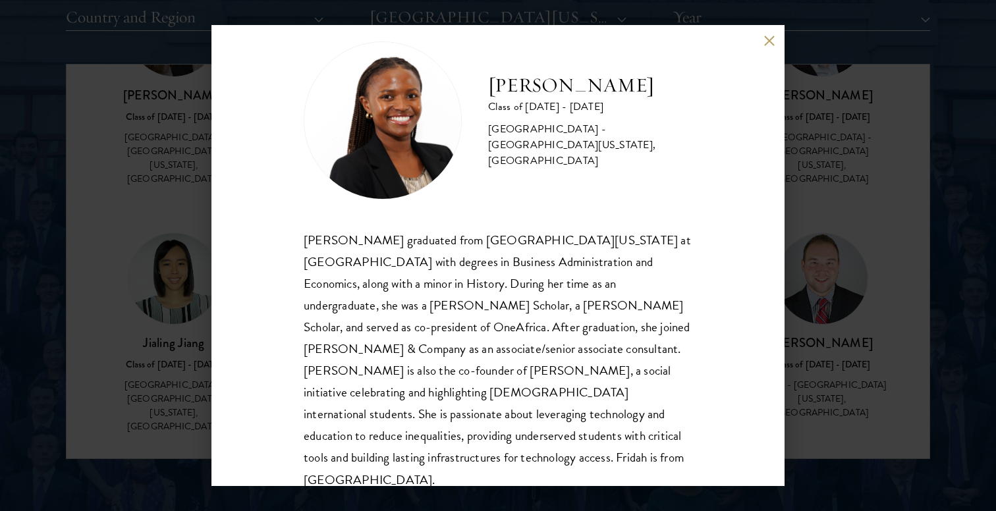
click at [816, 314] on div "[PERSON_NAME] Class of [DATE] - [DATE] [GEOGRAPHIC_DATA] - [GEOGRAPHIC_DATA][US…" at bounding box center [498, 255] width 996 height 511
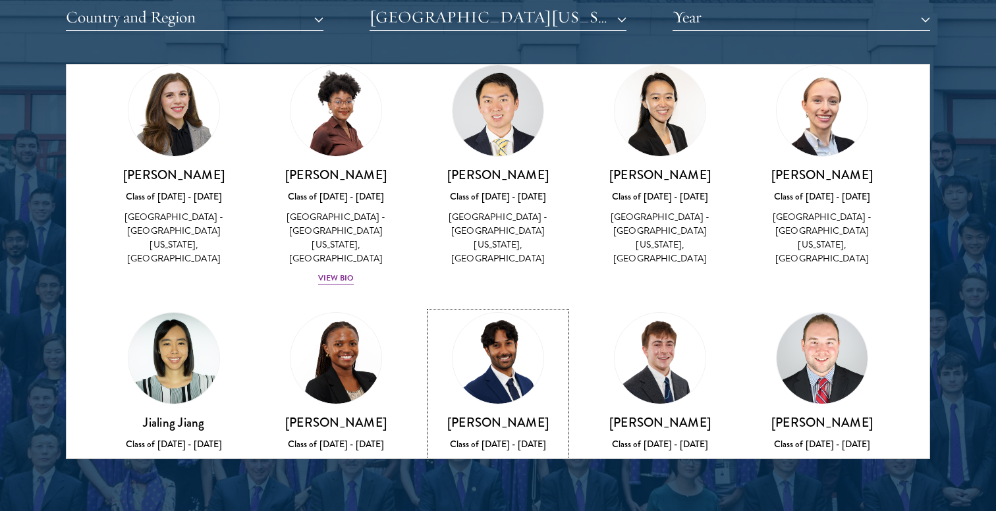
scroll to position [101, 0]
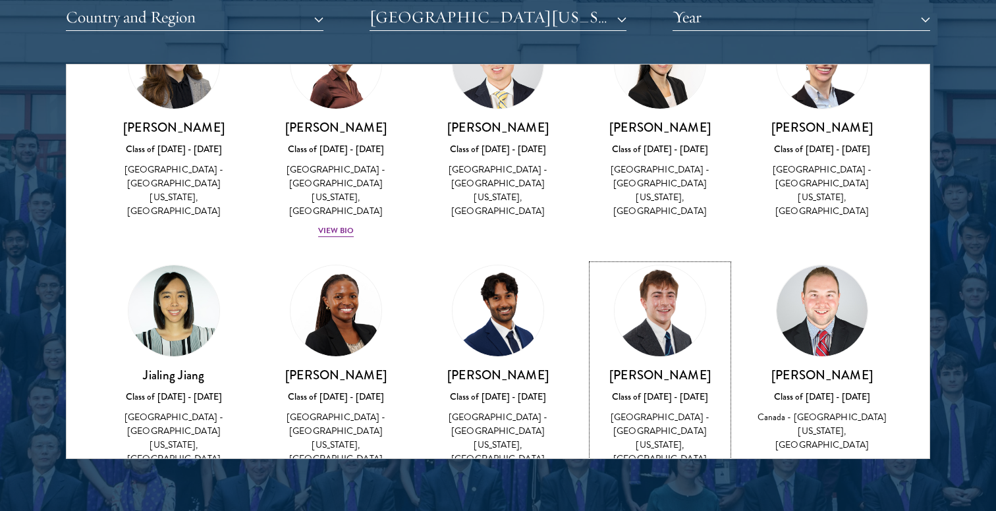
click at [673, 393] on div "[PERSON_NAME] Class of [DATE] - [DATE] [GEOGRAPHIC_DATA] - [GEOGRAPHIC_DATA][US…" at bounding box center [660, 426] width 136 height 119
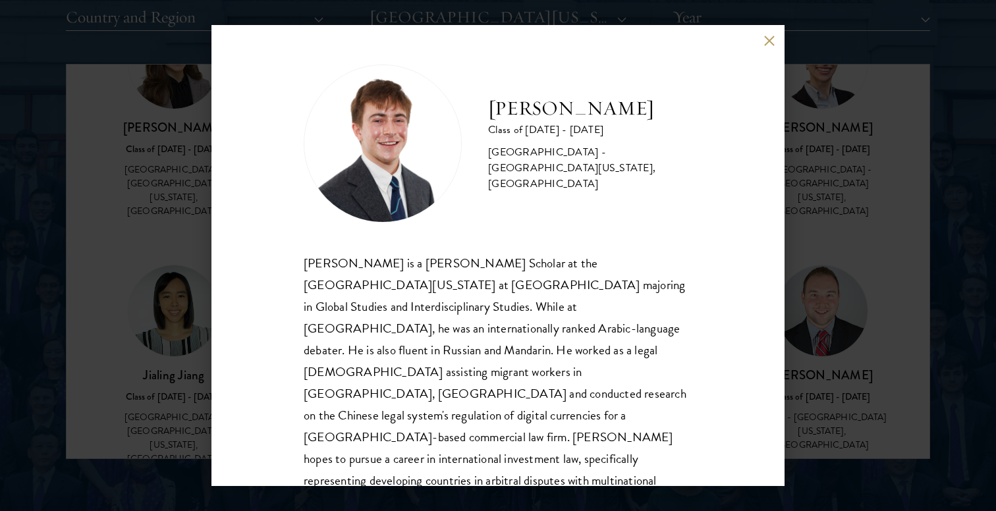
scroll to position [1, 0]
click at [767, 35] on button at bounding box center [768, 40] width 11 height 11
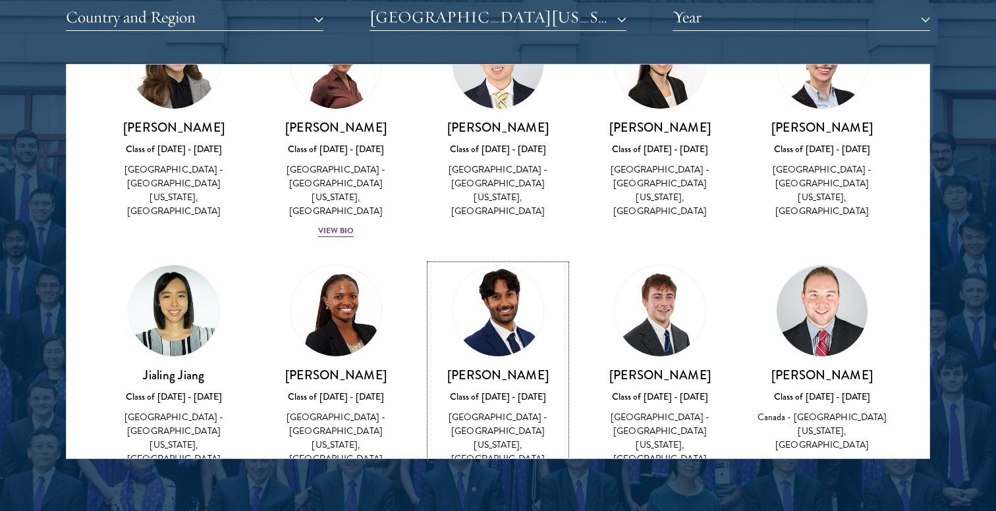
click at [487, 328] on img at bounding box center [498, 311] width 100 height 100
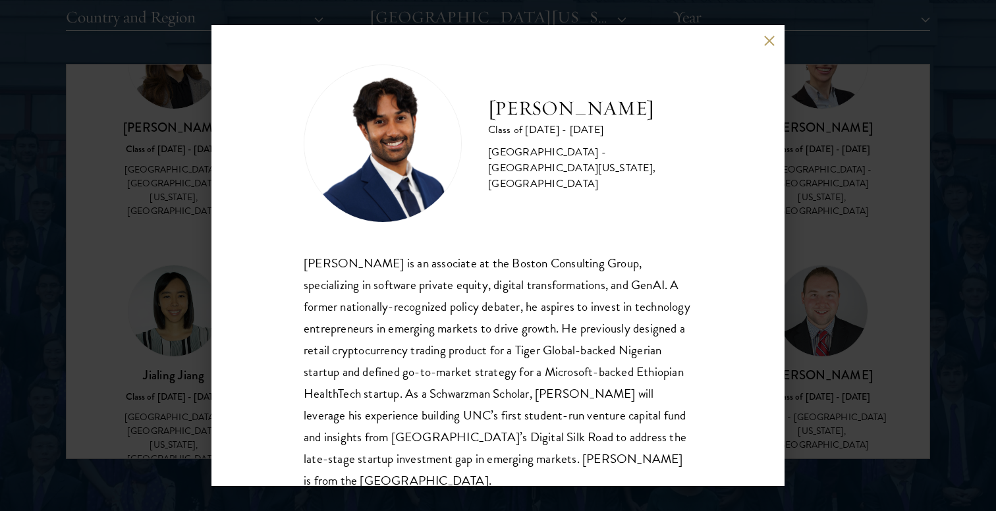
scroll to position [23, 0]
